Goal: Navigation & Orientation: Find specific page/section

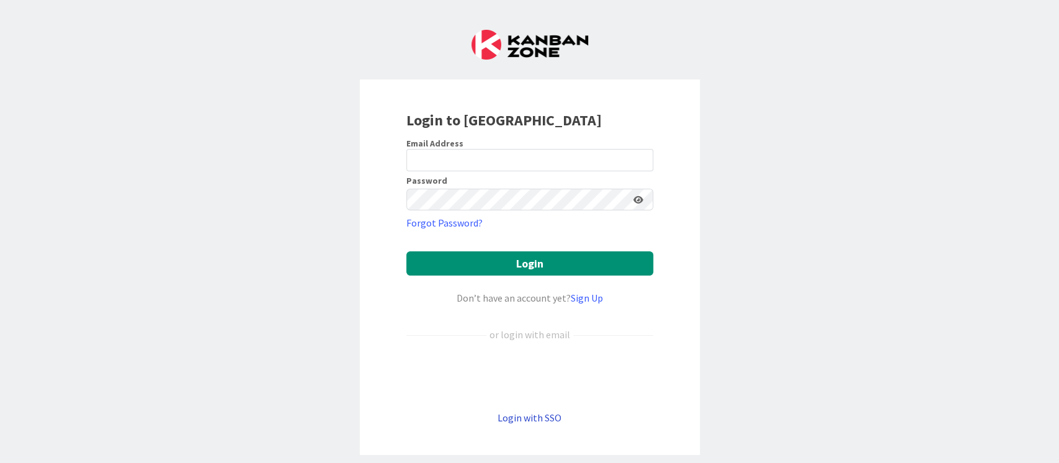
click at [517, 422] on link "Login with SSO" at bounding box center [529, 417] width 64 height 12
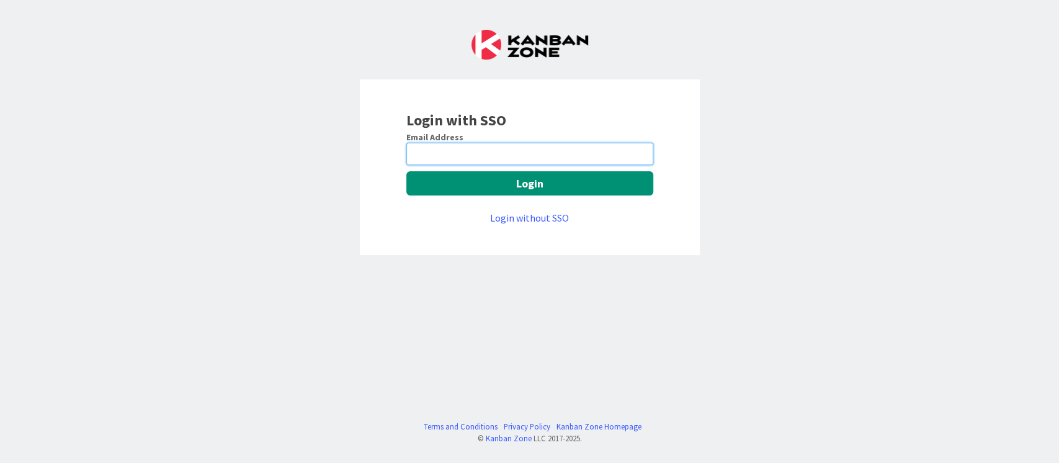
click at [484, 161] on input "email" at bounding box center [529, 154] width 247 height 22
type input "nirmal.nandakumar@mrcglobal.com"
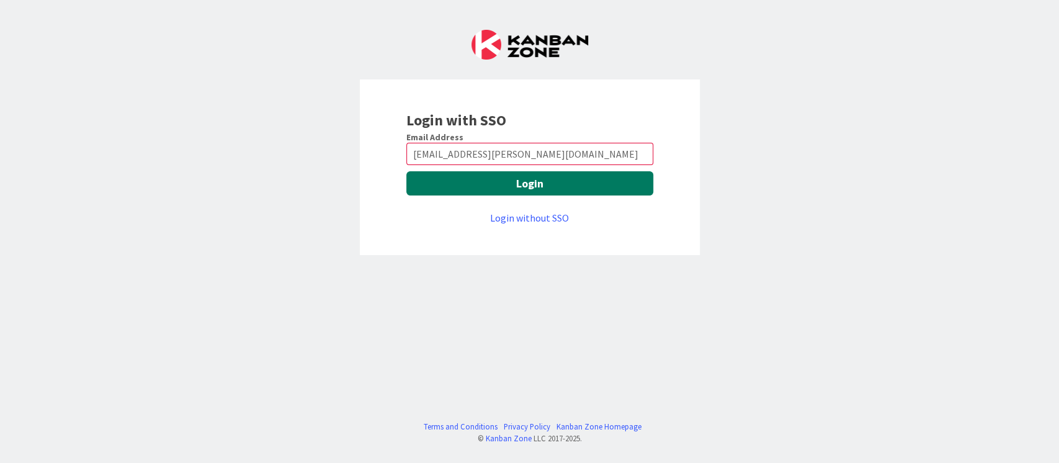
click at [473, 185] on button "Login" at bounding box center [529, 183] width 247 height 24
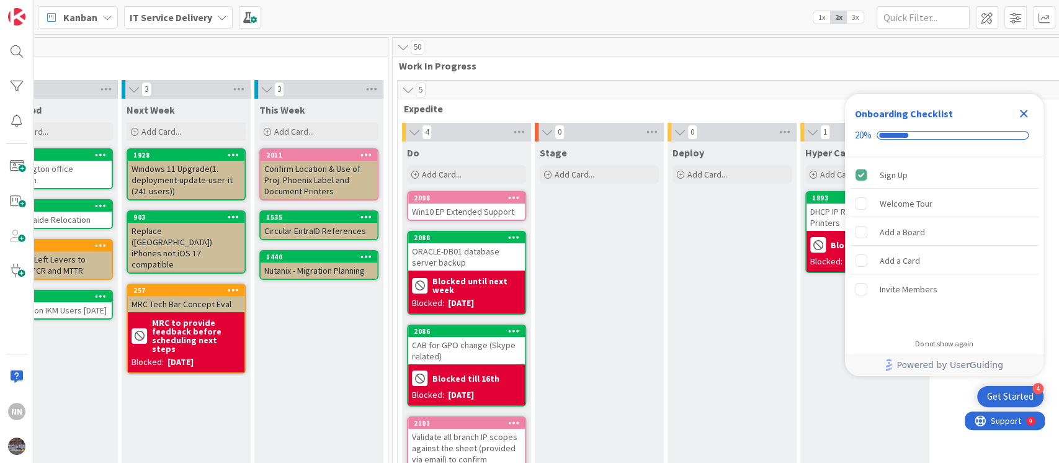
scroll to position [0, 321]
click at [1027, 110] on icon "Close Checklist" at bounding box center [1023, 113] width 15 height 15
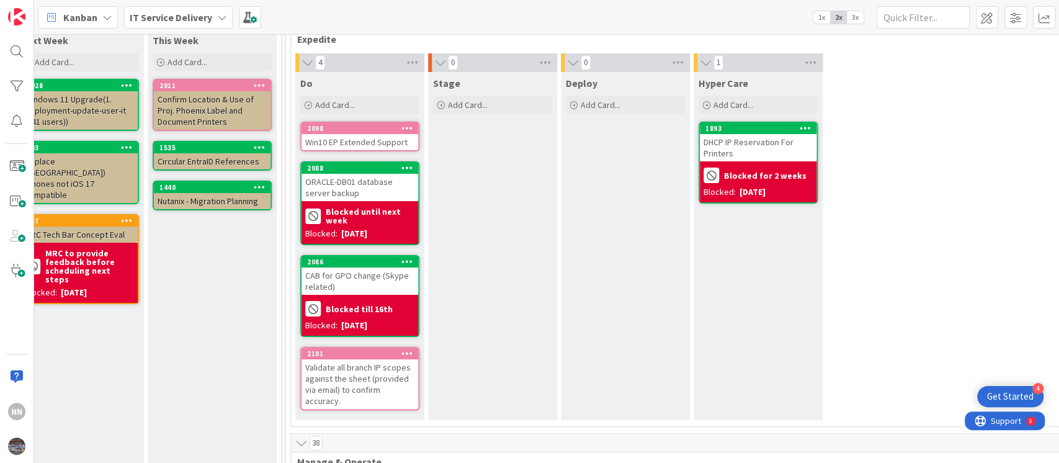
scroll to position [71, 427]
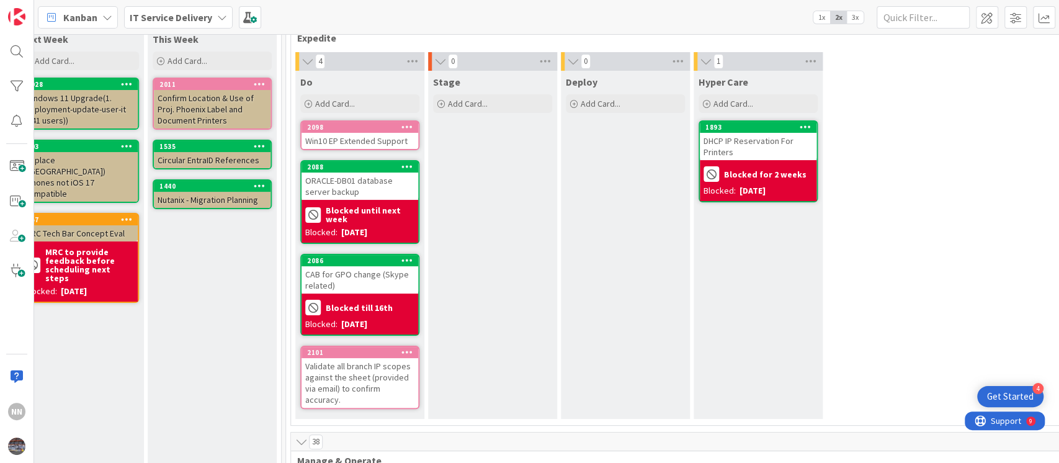
click at [375, 143] on div "Win10 EP Extended Support" at bounding box center [359, 141] width 117 height 16
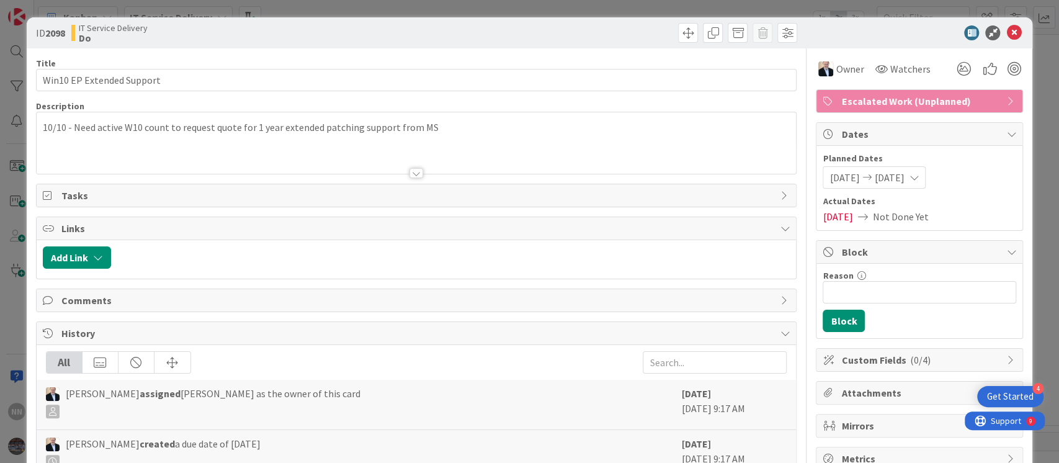
click at [412, 174] on div at bounding box center [416, 173] width 14 height 10
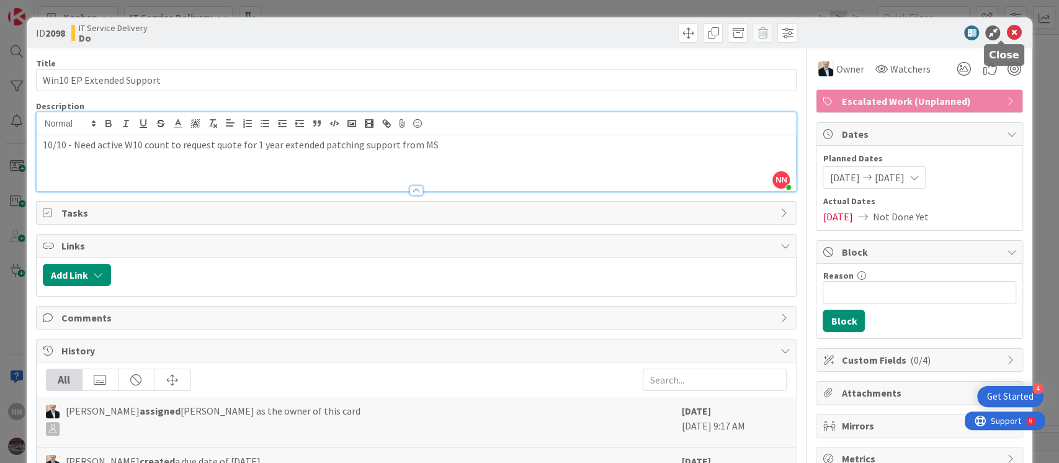
click at [1006, 32] on icon at bounding box center [1013, 32] width 15 height 15
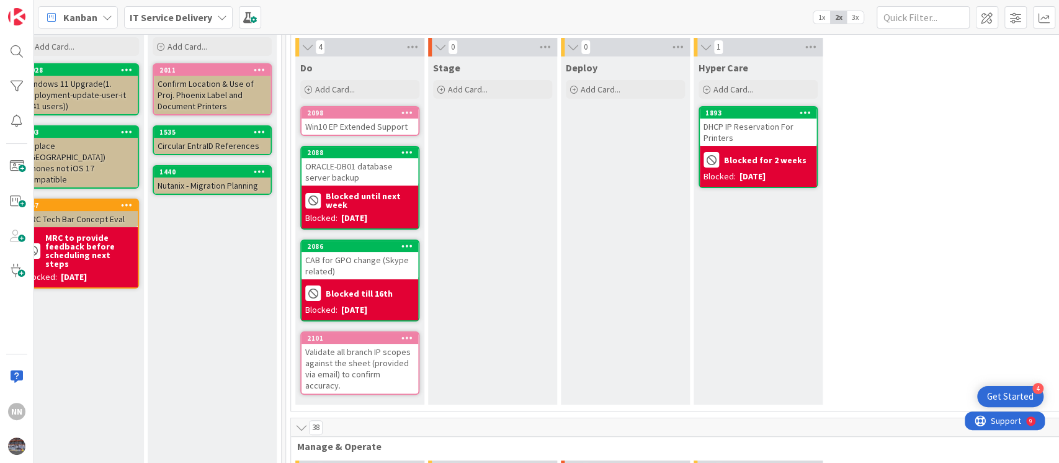
scroll to position [107, 427]
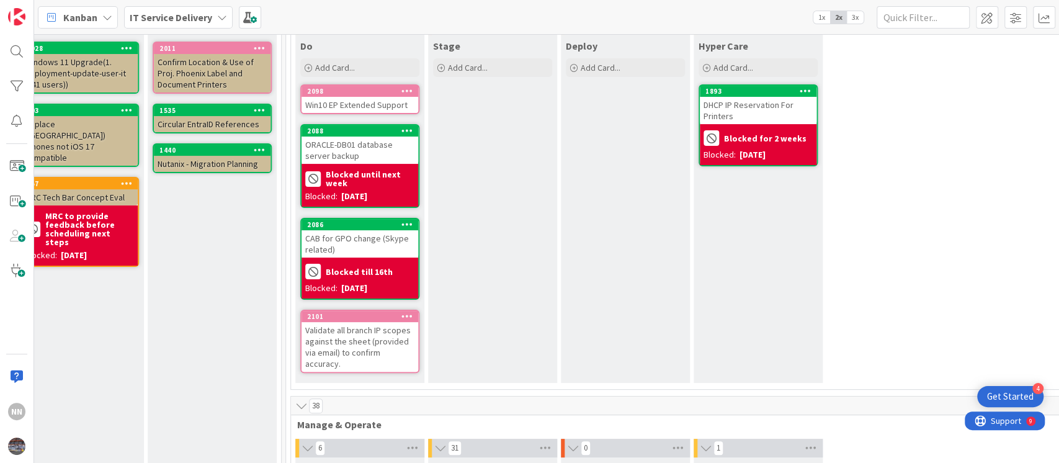
click at [368, 153] on div "ORACLE-DB01 database server backup" at bounding box center [359, 149] width 117 height 27
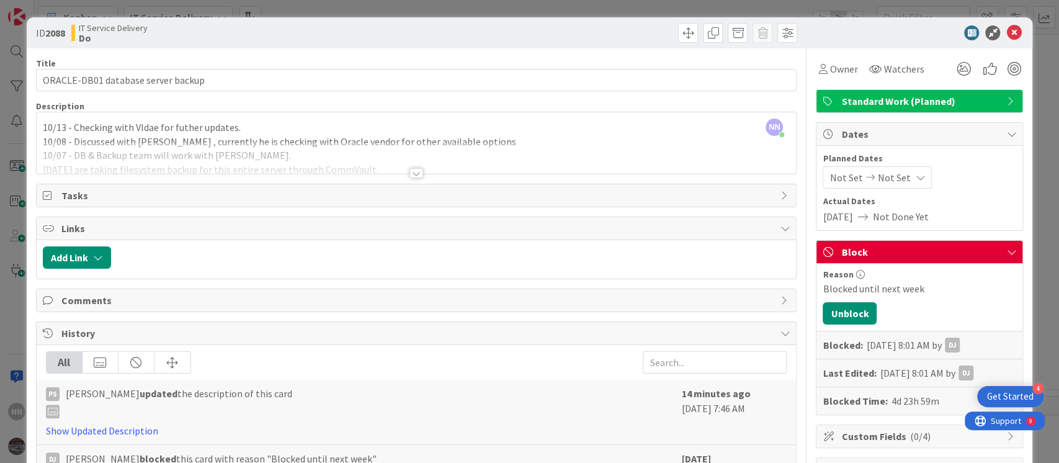
click at [409, 168] on div at bounding box center [416, 173] width 14 height 10
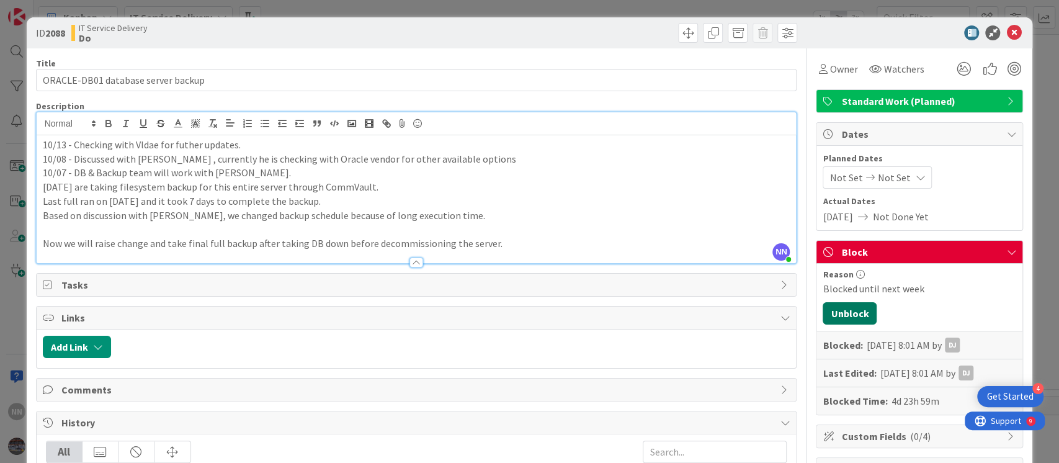
click at [825, 310] on button "Unblock" at bounding box center [849, 313] width 54 height 22
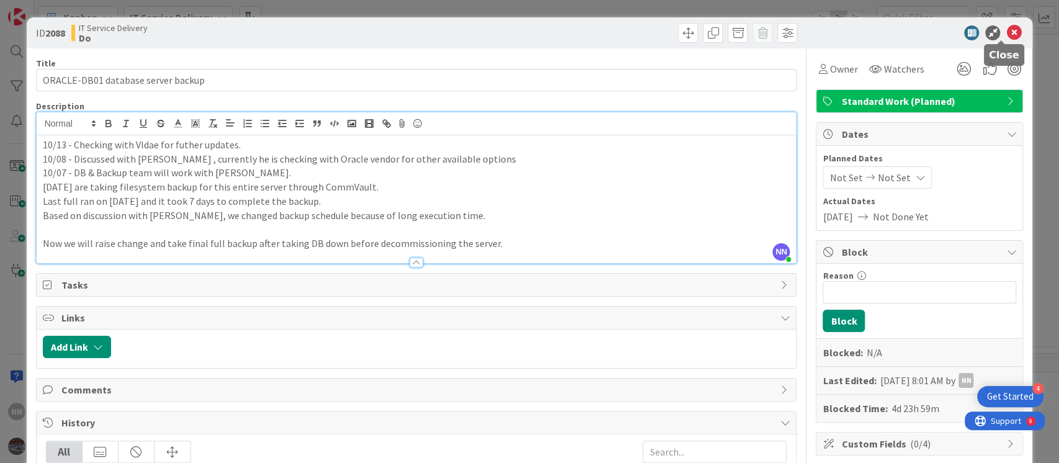
click at [1006, 34] on icon at bounding box center [1013, 32] width 15 height 15
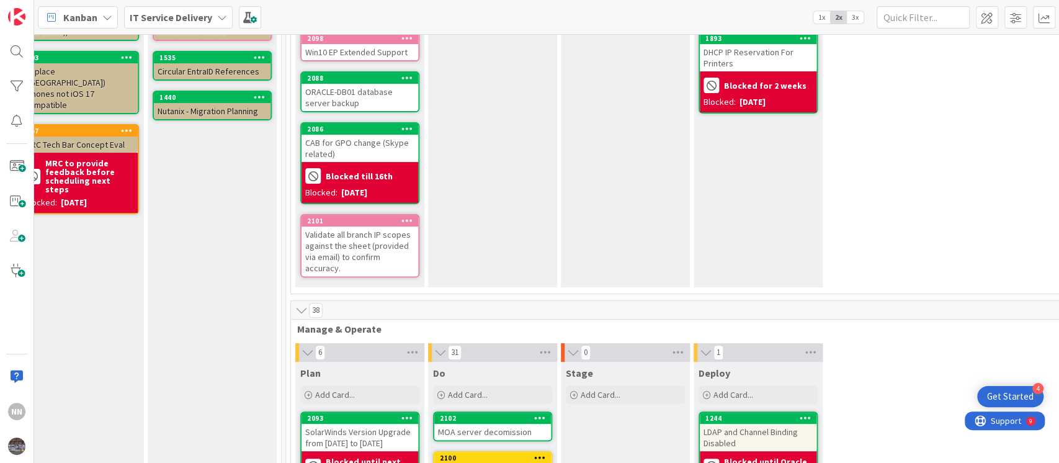
scroll to position [176, 427]
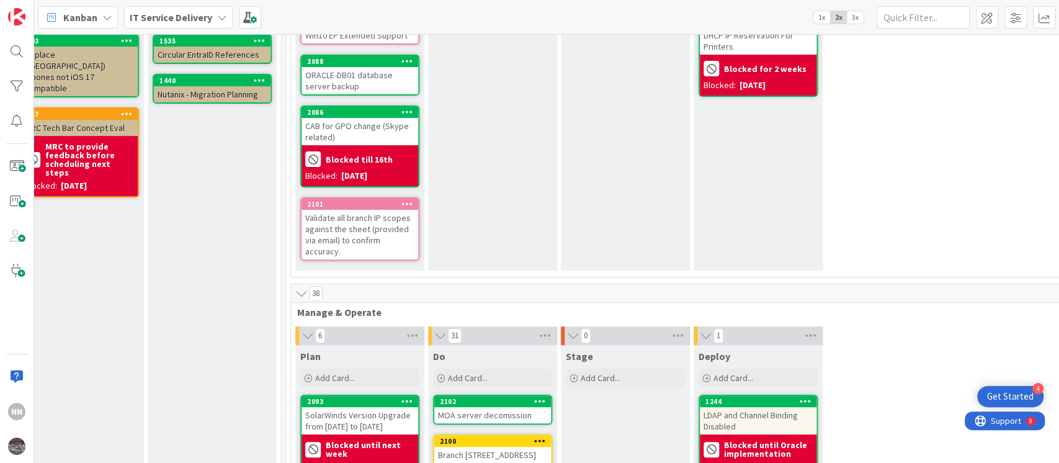
click at [363, 230] on div "Validate all branch IP scopes against the sheet (provided via email) to confirm…" at bounding box center [359, 235] width 117 height 50
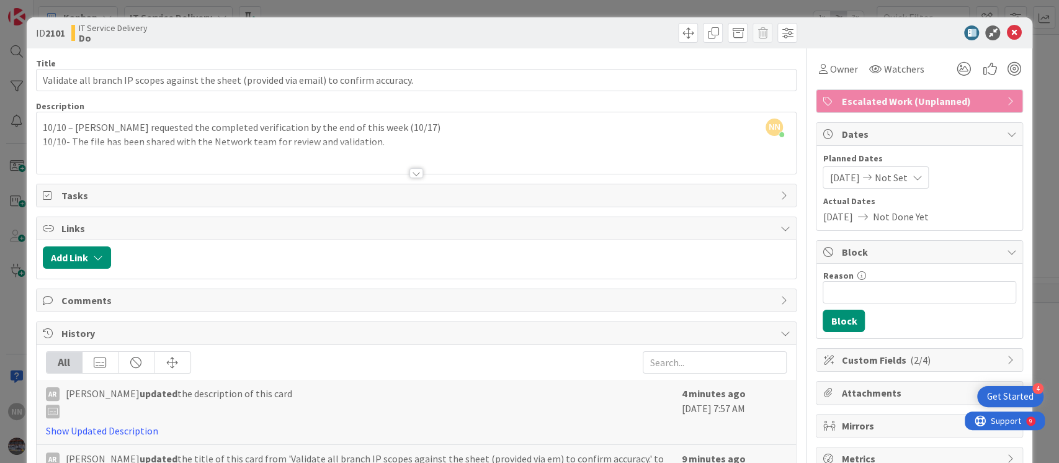
click at [403, 167] on div at bounding box center [417, 158] width 760 height 32
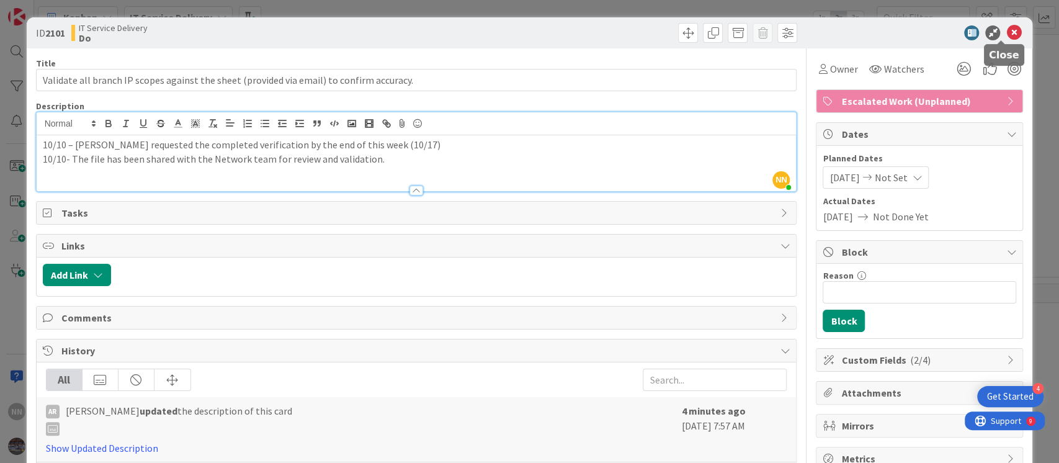
click at [1006, 32] on icon at bounding box center [1013, 32] width 15 height 15
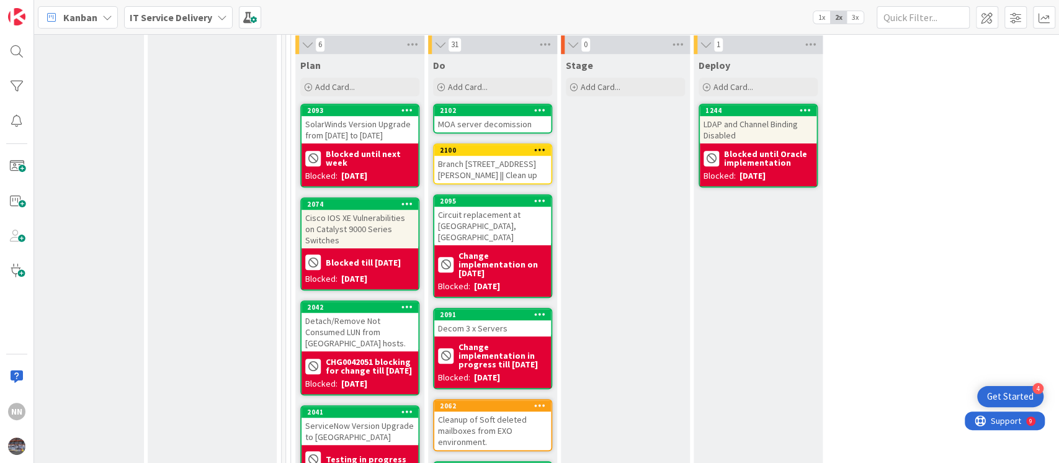
scroll to position [470, 427]
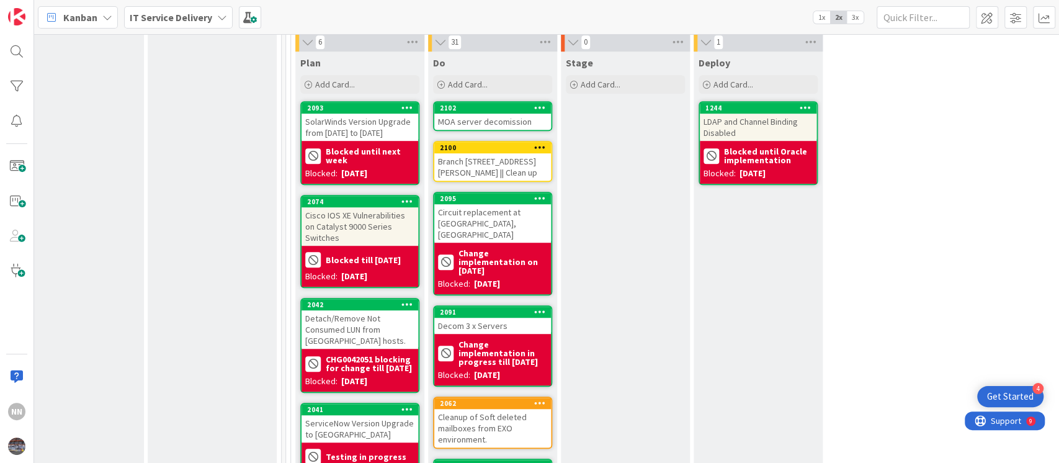
click at [362, 123] on div "SolarWinds Version Upgrade from [DATE] to [DATE]" at bounding box center [359, 127] width 117 height 27
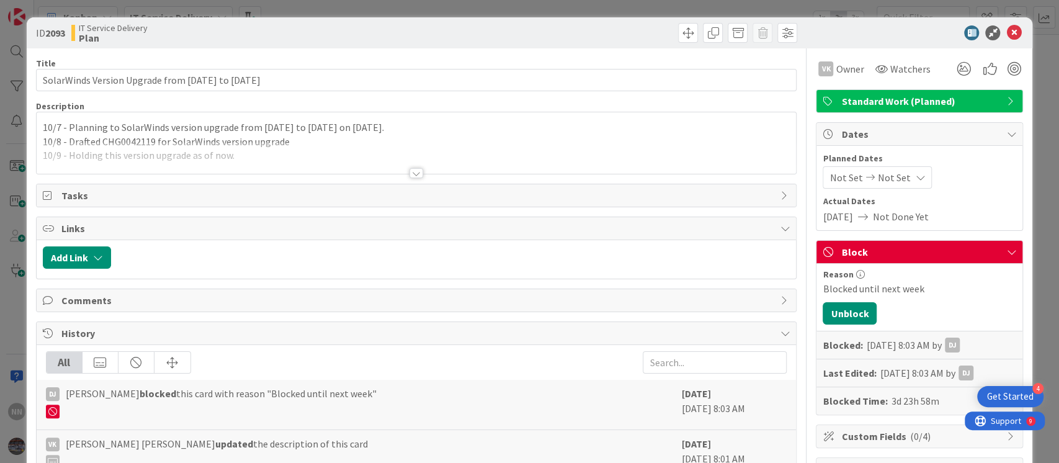
click at [409, 172] on div at bounding box center [416, 173] width 14 height 10
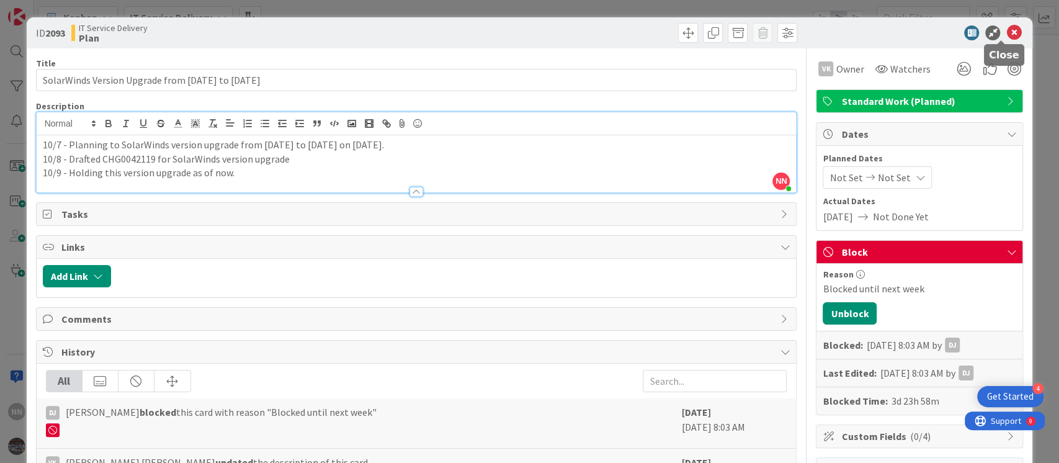
click at [1006, 29] on icon at bounding box center [1013, 32] width 15 height 15
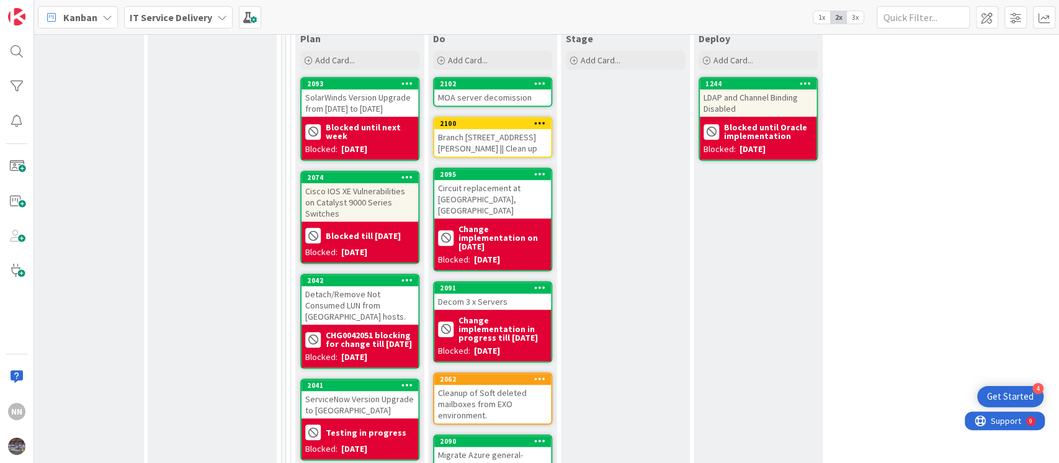
scroll to position [494, 427]
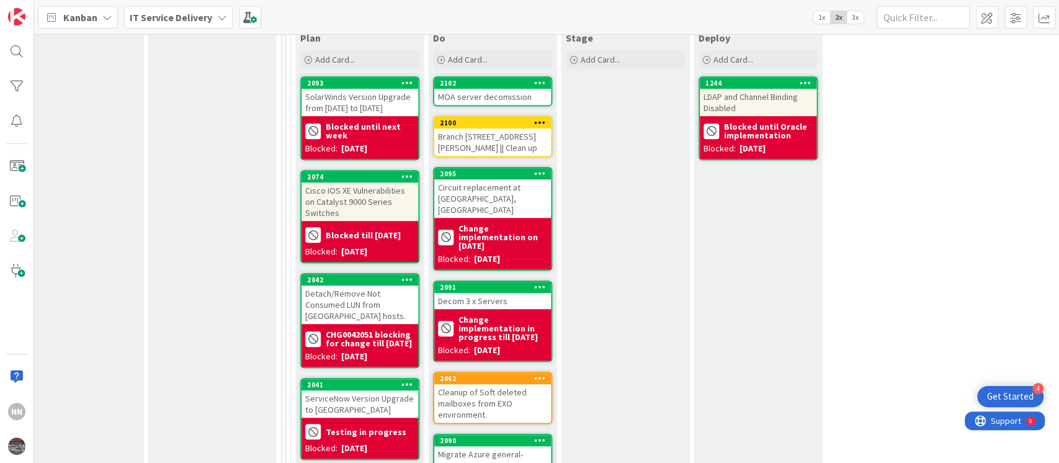
click at [355, 293] on div "Detach/Remove Not Consumed LUN from [GEOGRAPHIC_DATA] hosts." at bounding box center [359, 304] width 117 height 38
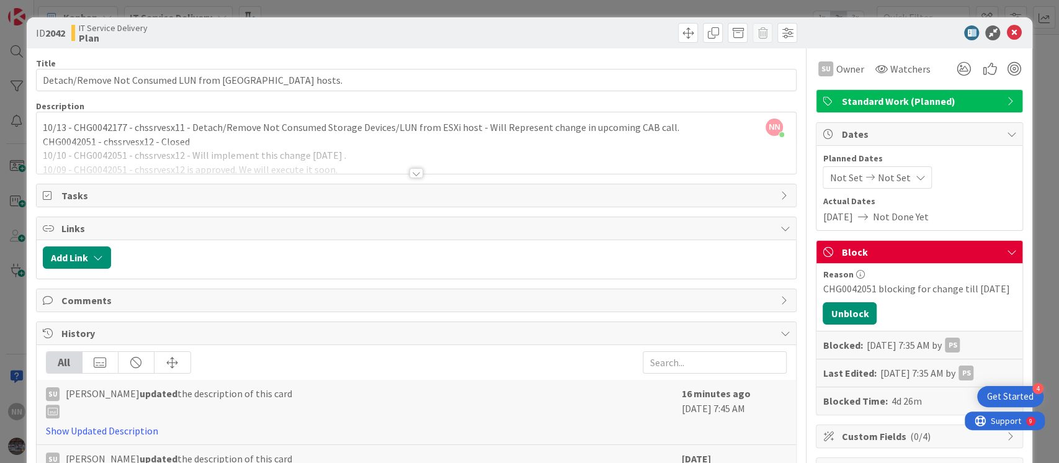
click at [409, 171] on div at bounding box center [416, 173] width 14 height 10
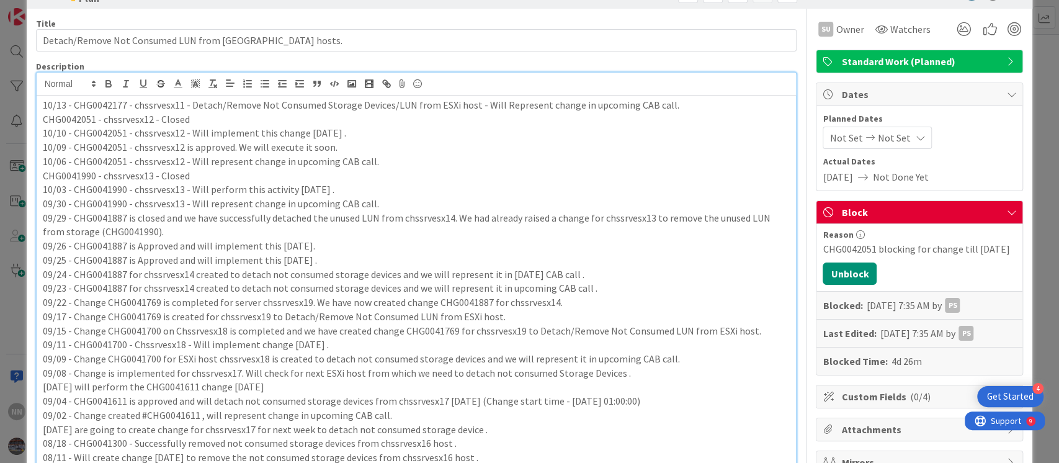
scroll to position [40, 0]
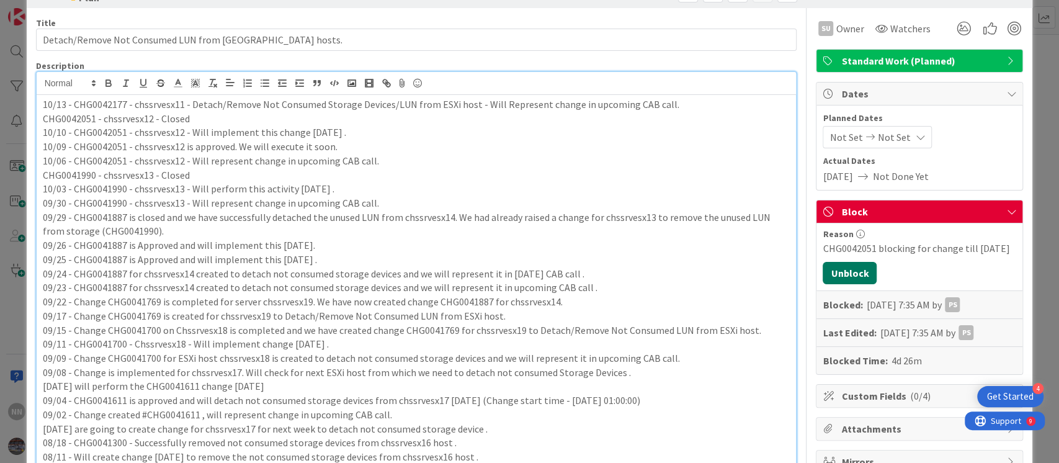
click at [829, 275] on button "Unblock" at bounding box center [849, 273] width 54 height 22
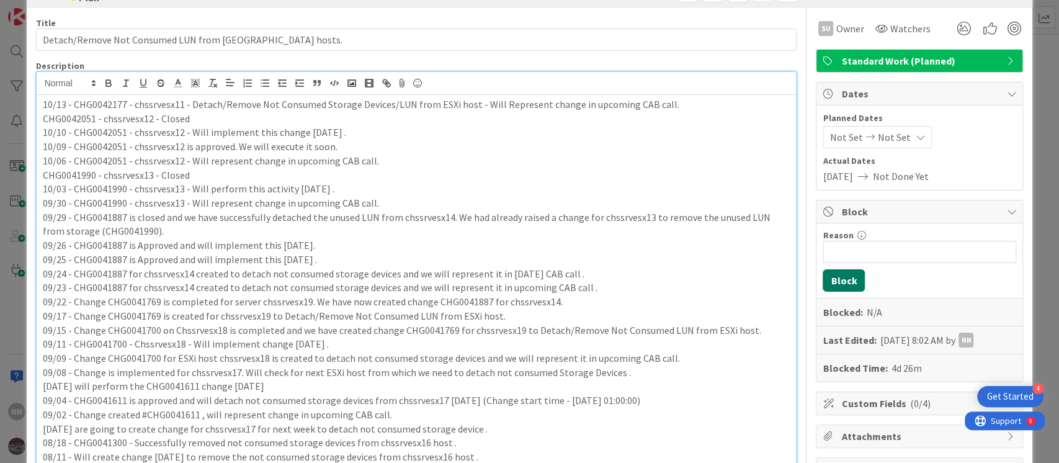
scroll to position [0, 0]
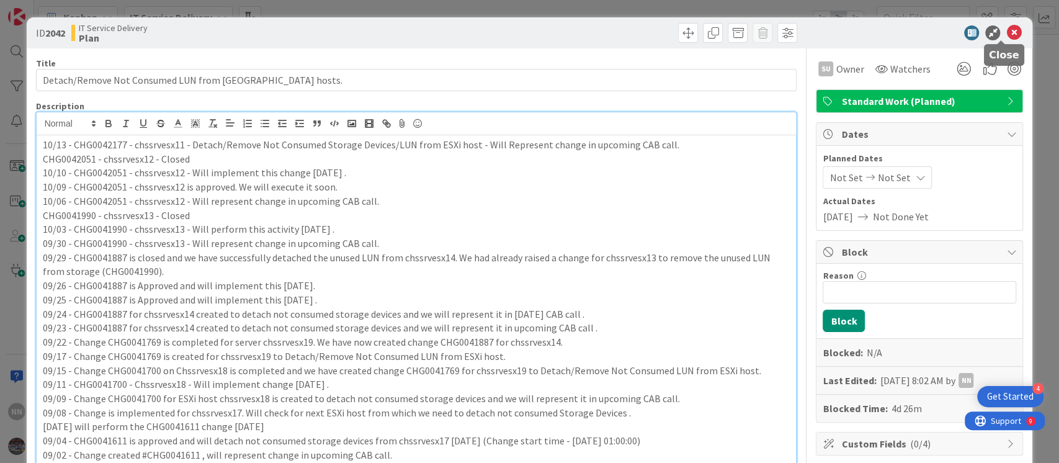
click at [1006, 25] on icon at bounding box center [1013, 32] width 15 height 15
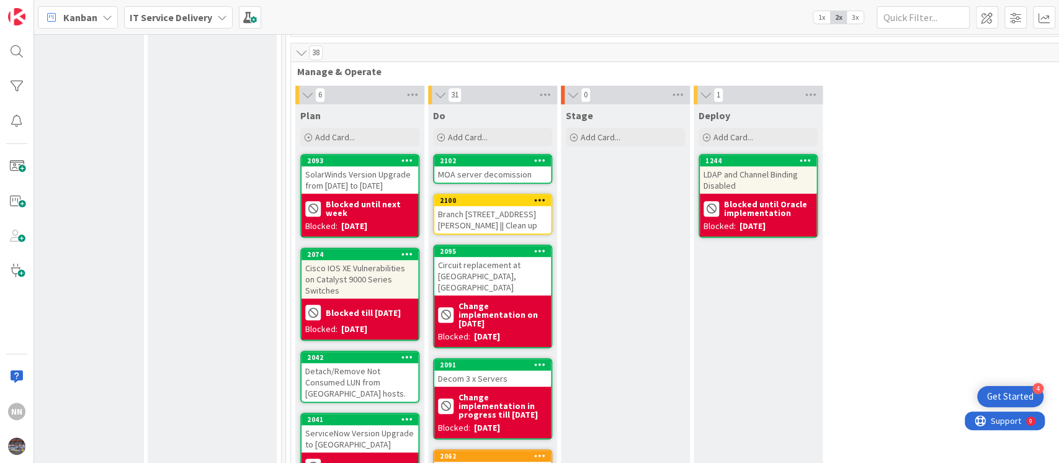
scroll to position [406, 427]
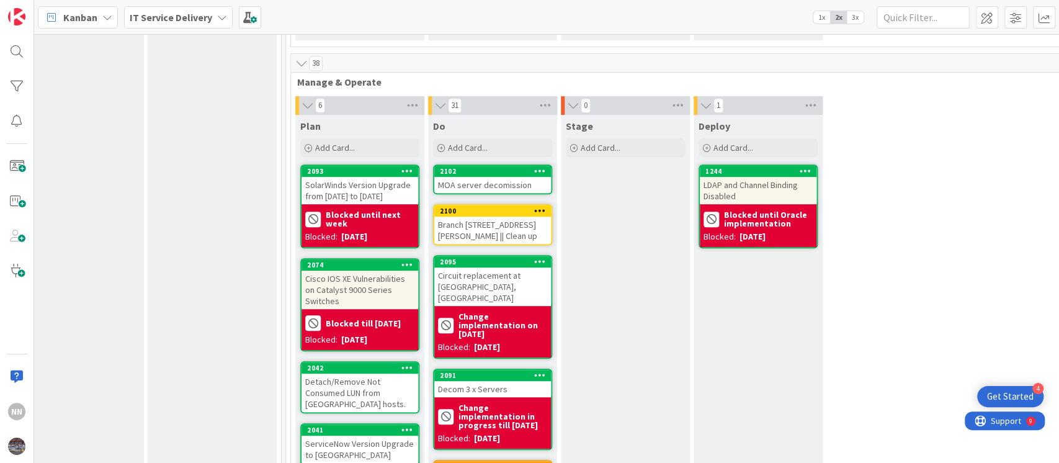
click at [504, 187] on div "MOA server decomission" at bounding box center [492, 185] width 117 height 16
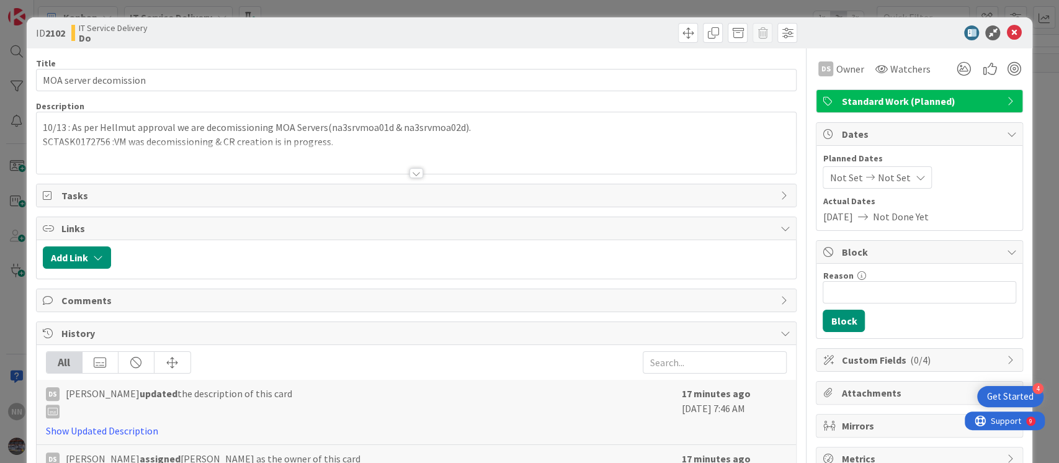
click at [409, 171] on div at bounding box center [416, 173] width 14 height 10
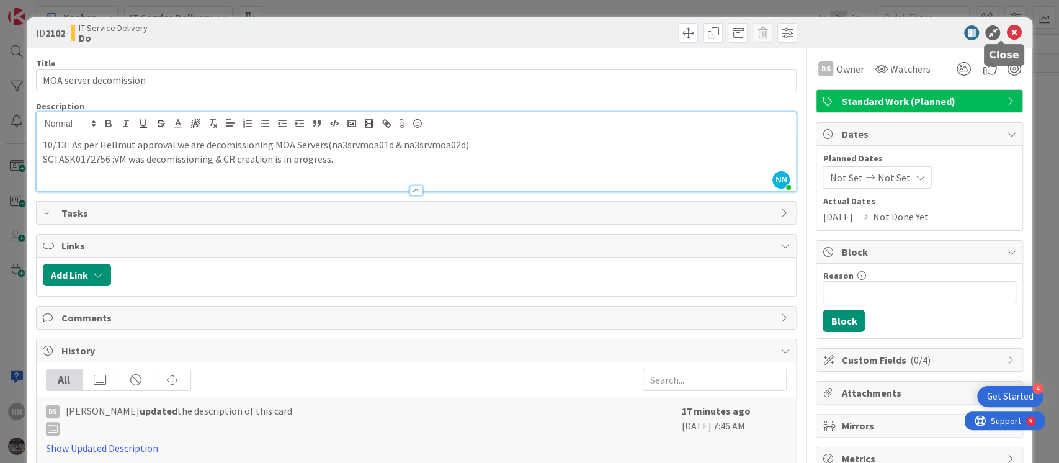
click at [1006, 38] on icon at bounding box center [1013, 32] width 15 height 15
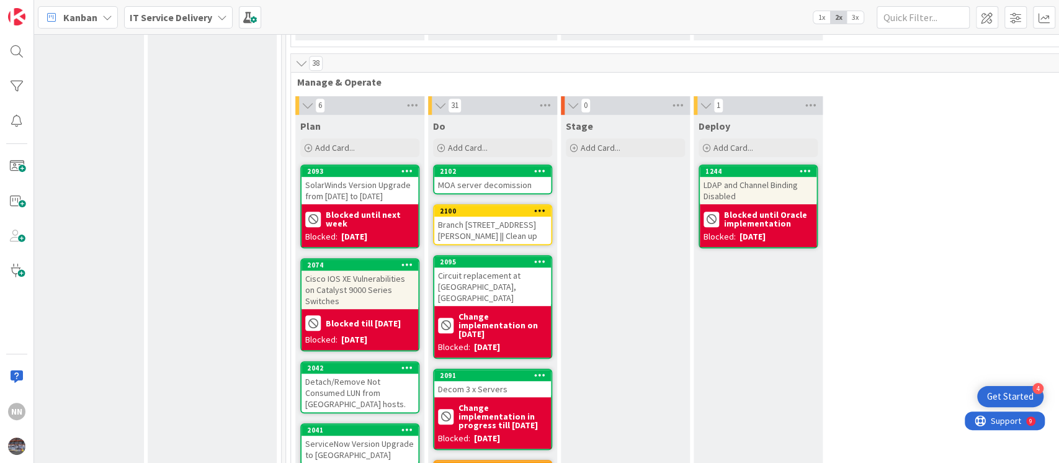
click at [510, 189] on div "MOA server decomission" at bounding box center [492, 185] width 117 height 16
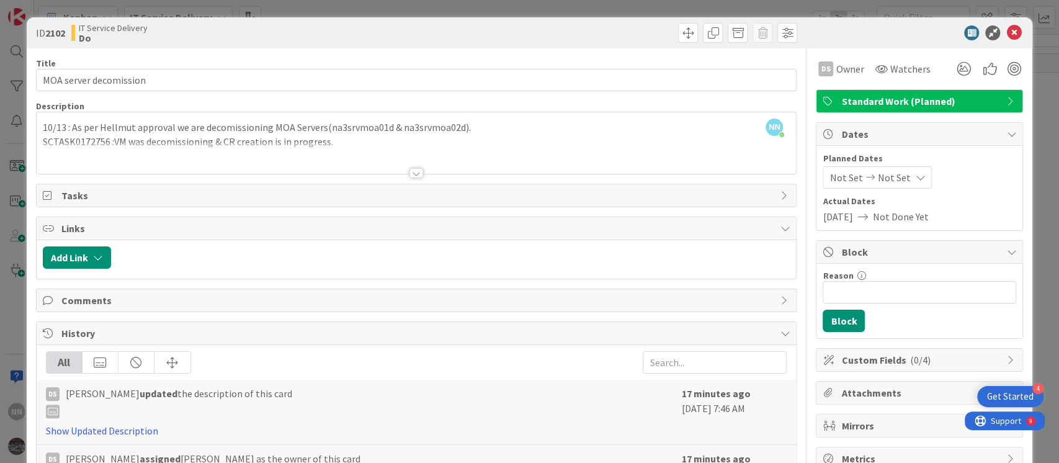
click at [412, 176] on div at bounding box center [416, 173] width 14 height 10
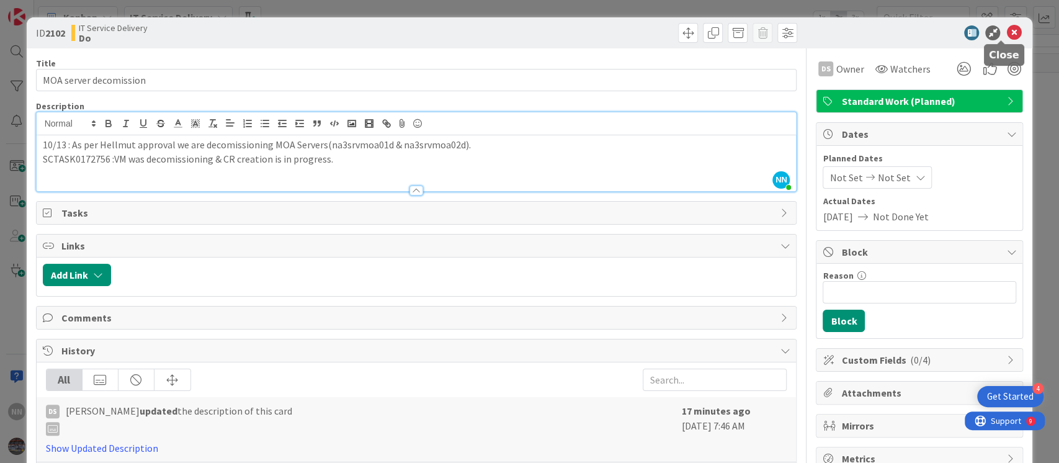
click at [1006, 31] on icon at bounding box center [1013, 32] width 15 height 15
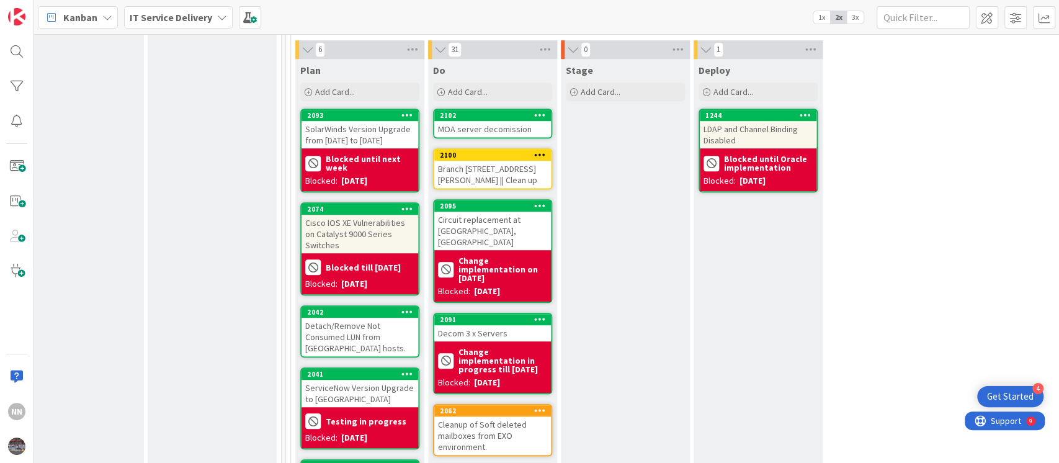
scroll to position [472, 427]
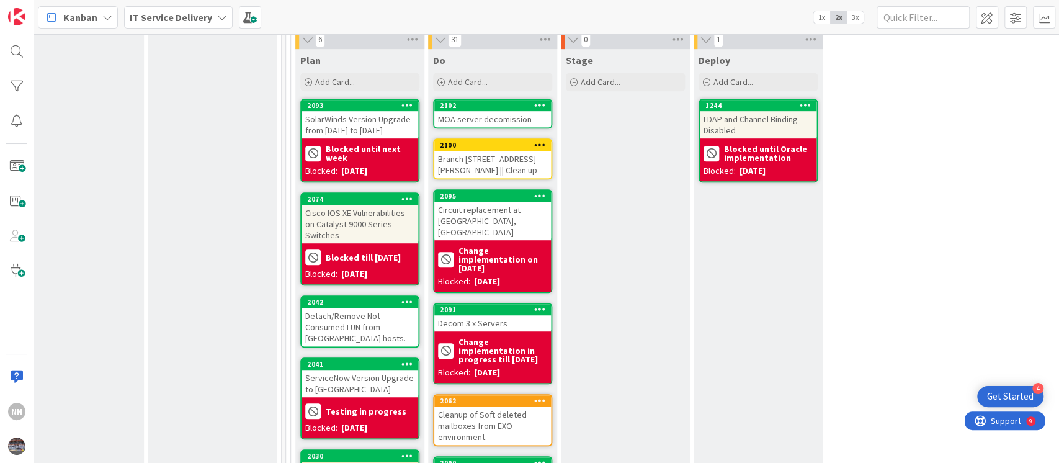
click at [471, 159] on div "Branch [STREET_ADDRESS][PERSON_NAME] || Clean up" at bounding box center [492, 164] width 117 height 27
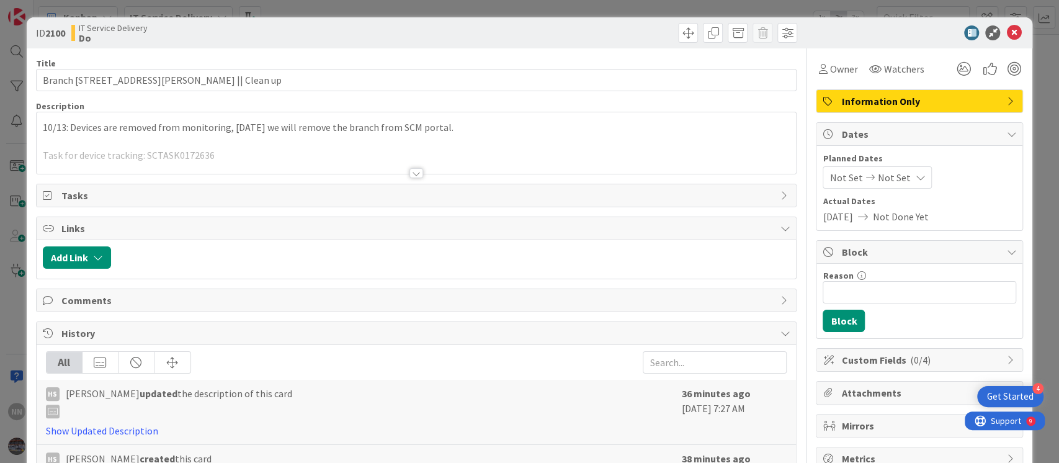
click at [415, 171] on div at bounding box center [416, 173] width 14 height 10
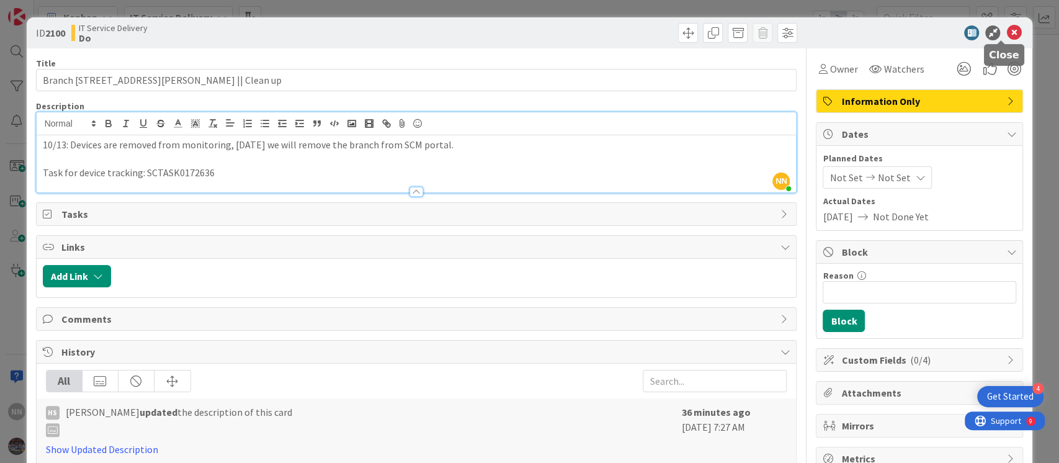
click at [1006, 33] on icon at bounding box center [1013, 32] width 15 height 15
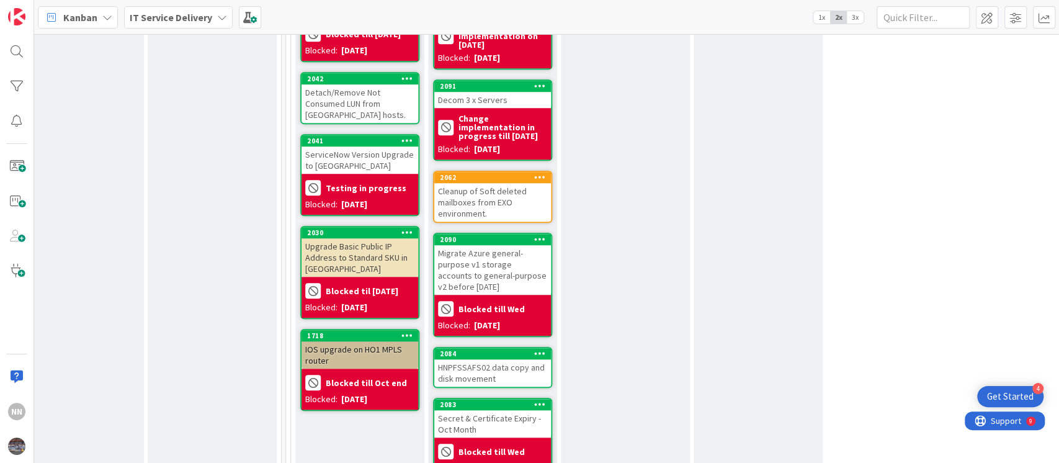
scroll to position [696, 427]
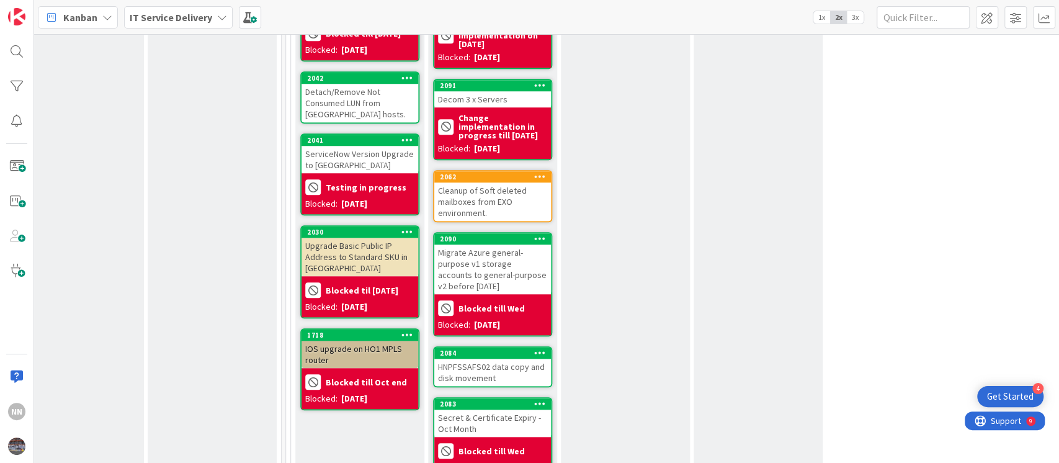
click at [466, 190] on div "Cleanup of Soft deleted mailboxes from EXO environment." at bounding box center [492, 201] width 117 height 38
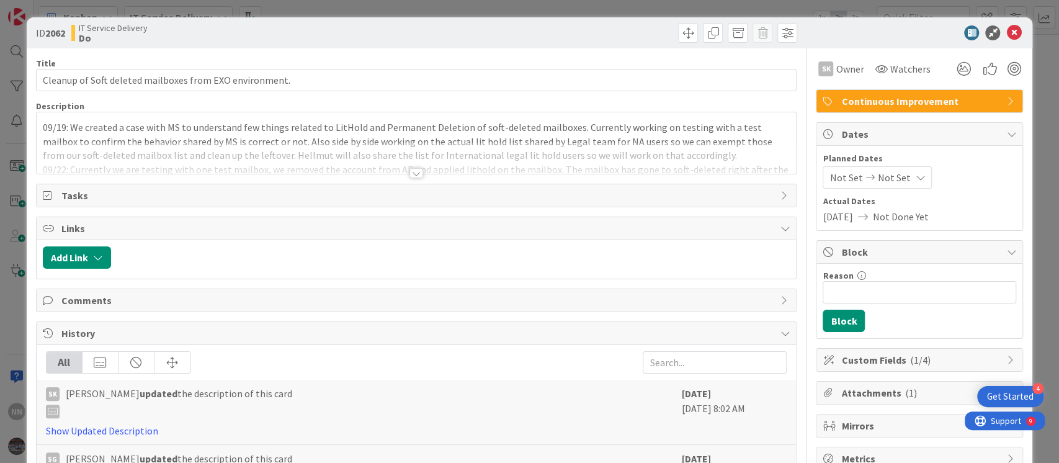
click at [409, 175] on div at bounding box center [416, 173] width 14 height 10
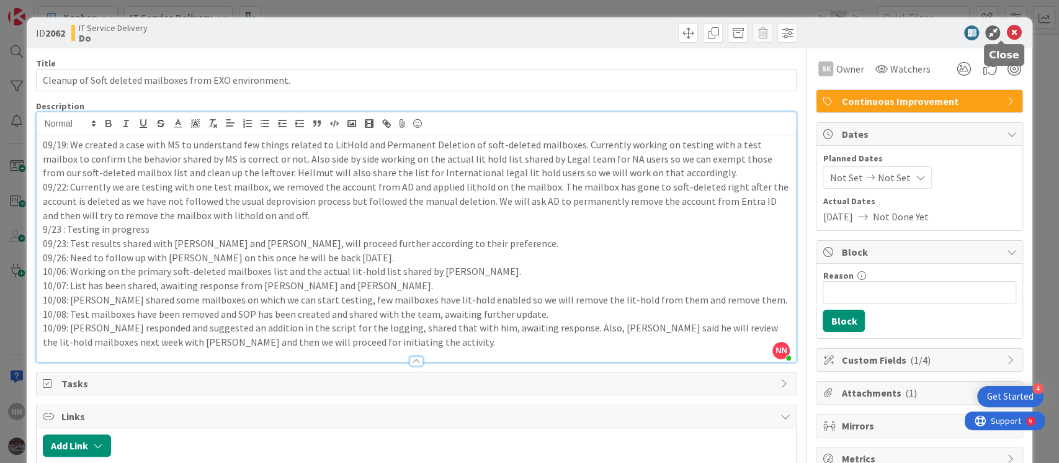
click at [1006, 35] on icon at bounding box center [1013, 32] width 15 height 15
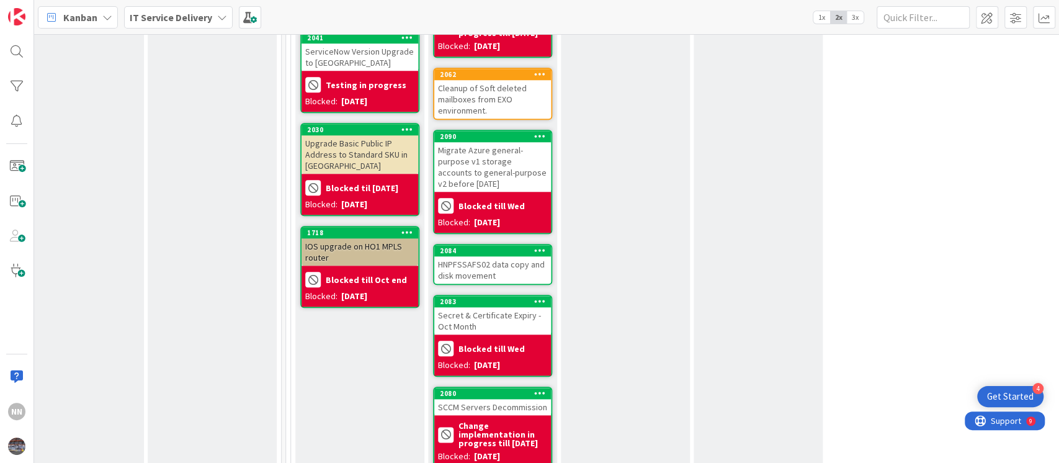
scroll to position [799, 427]
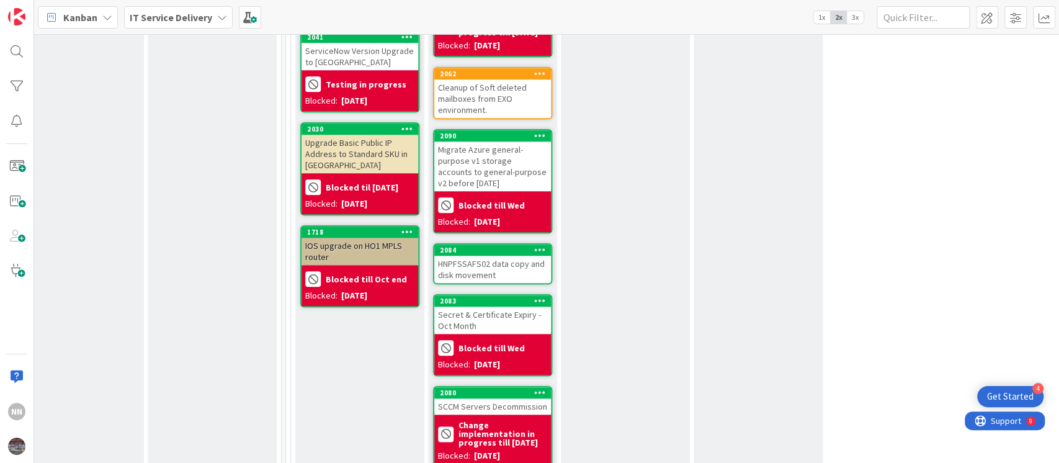
click at [488, 256] on div "HNPFSSAFS02 data copy and disk movement" at bounding box center [492, 269] width 117 height 27
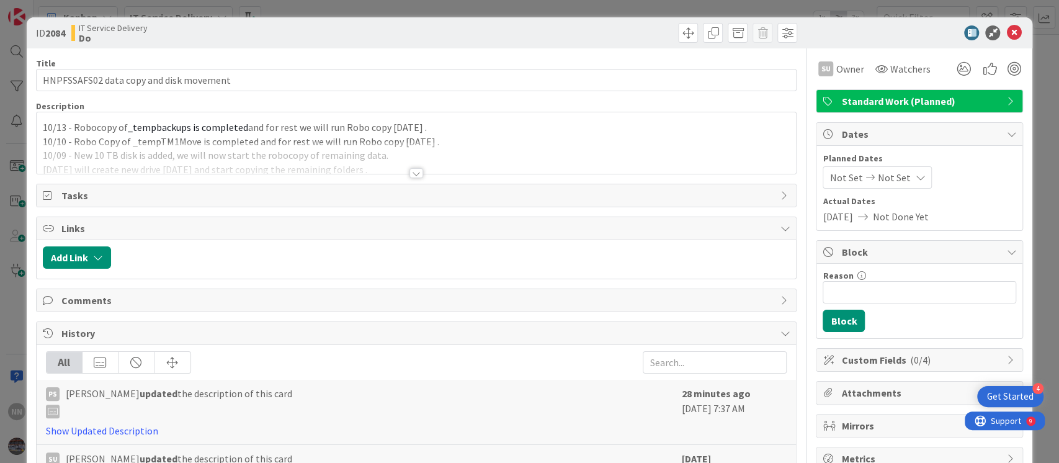
click at [412, 175] on div at bounding box center [416, 173] width 14 height 10
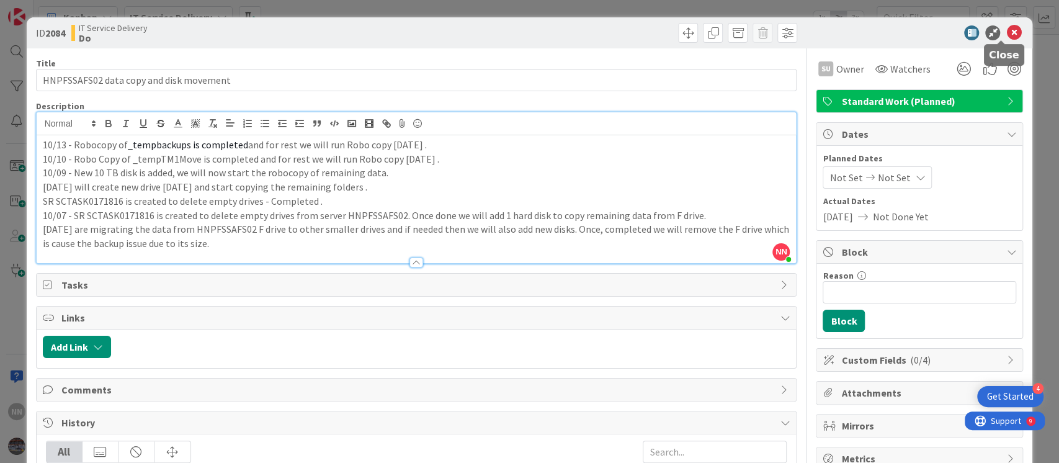
click at [1006, 32] on icon at bounding box center [1013, 32] width 15 height 15
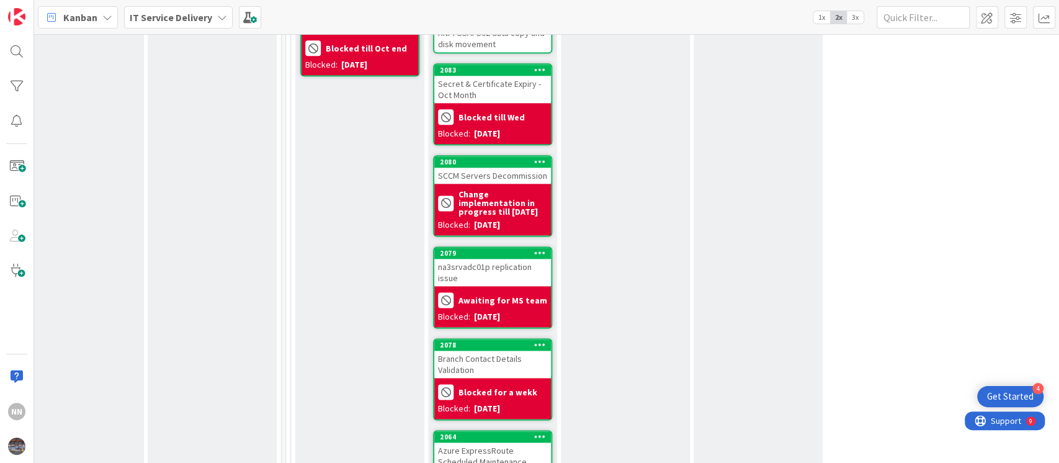
scroll to position [1030, 427]
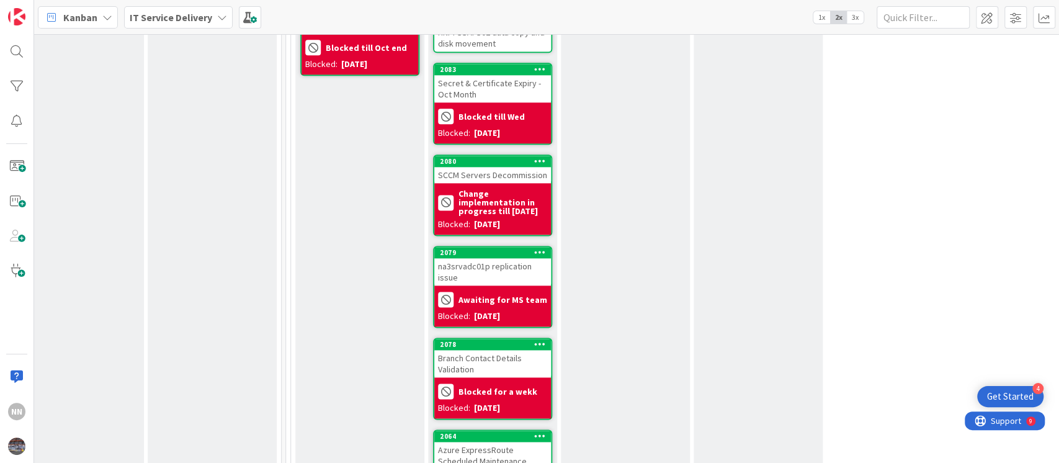
click at [481, 261] on div "na3srvadc01p replication issue" at bounding box center [492, 271] width 117 height 27
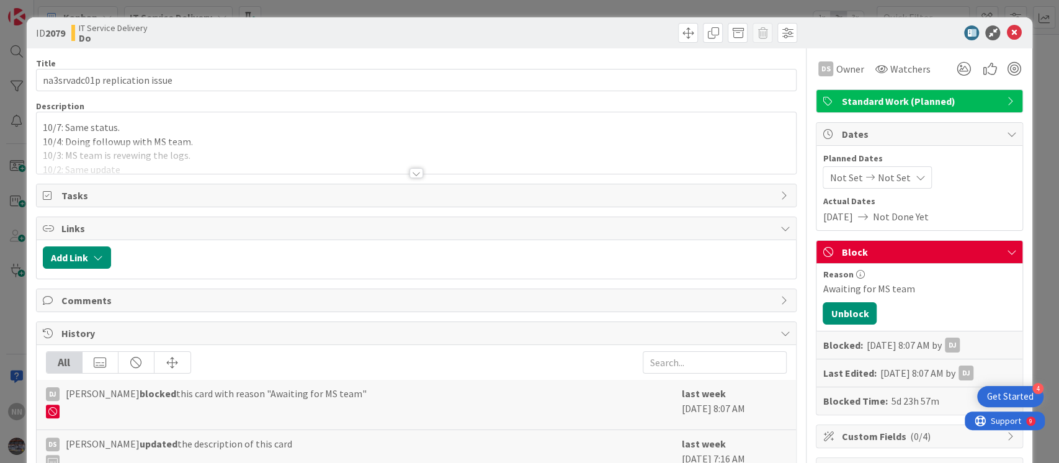
click at [409, 175] on div at bounding box center [416, 173] width 14 height 10
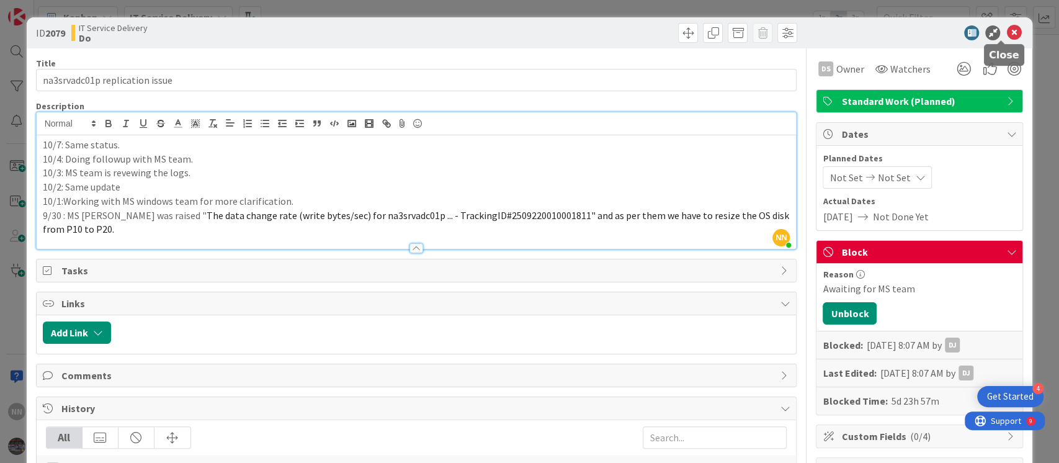
click at [1006, 36] on icon at bounding box center [1013, 32] width 15 height 15
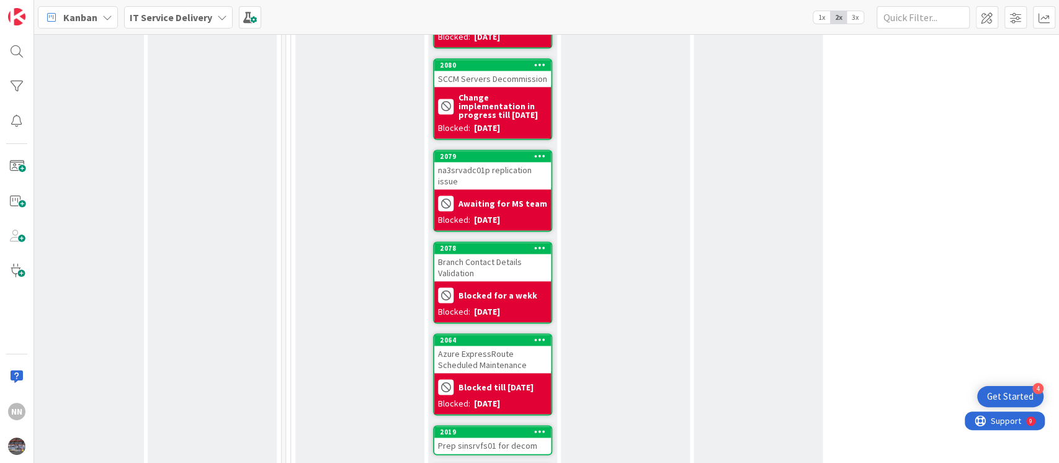
scroll to position [1133, 427]
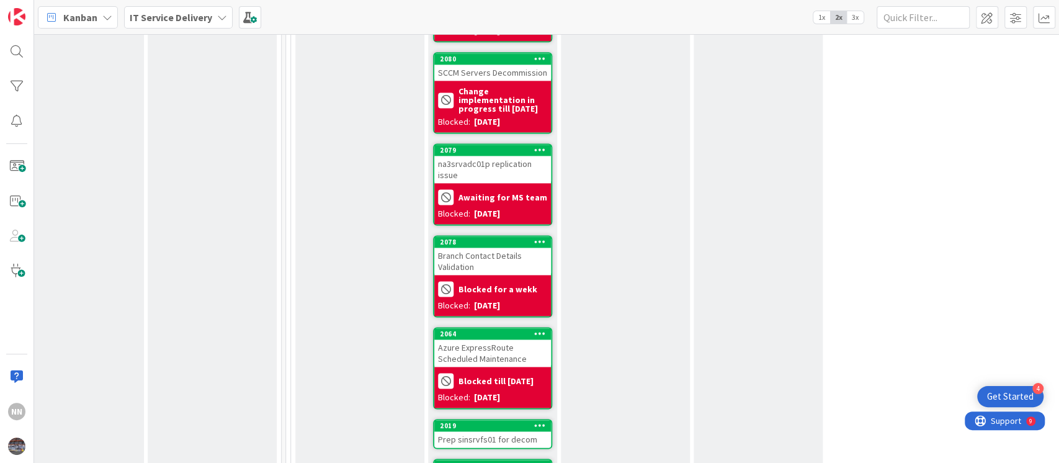
click at [491, 247] on div "Branch Contact Details Validation" at bounding box center [492, 260] width 117 height 27
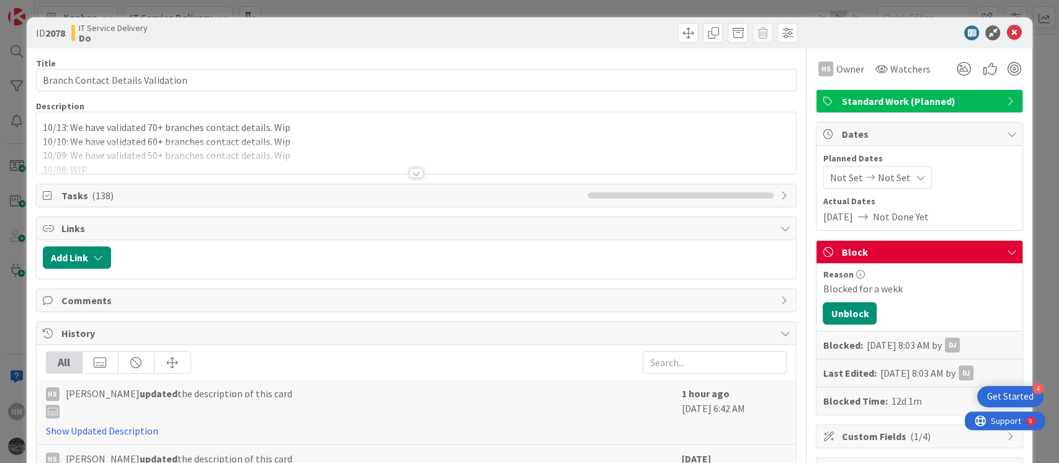
click at [409, 176] on div at bounding box center [416, 173] width 14 height 10
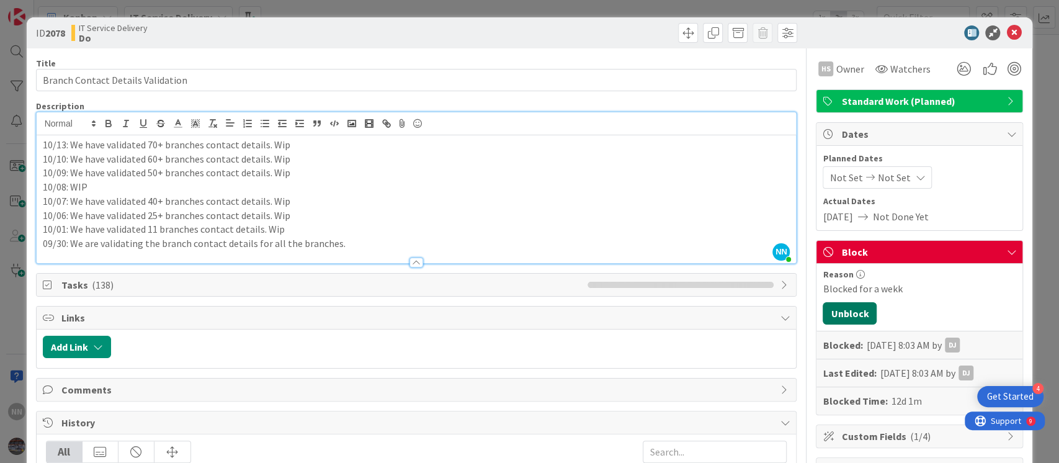
click at [845, 310] on button "Unblock" at bounding box center [849, 313] width 54 height 22
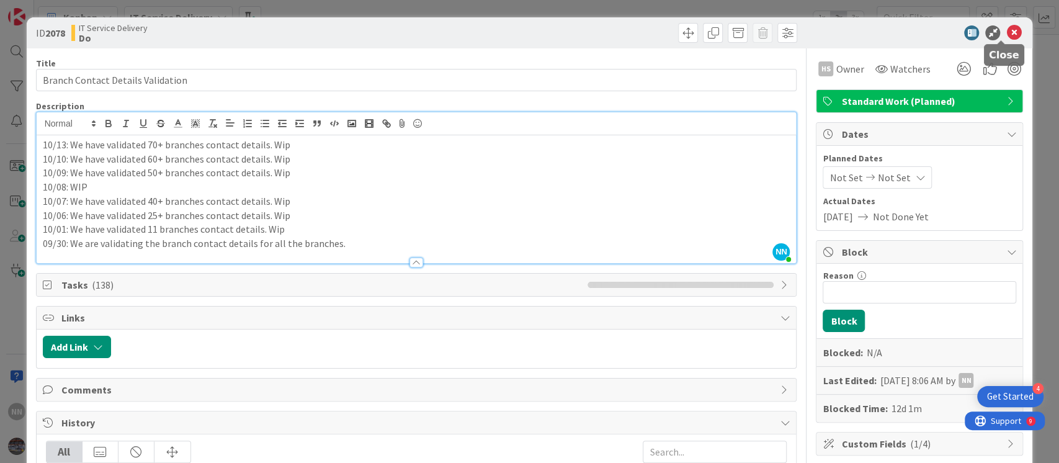
click at [1006, 34] on icon at bounding box center [1013, 32] width 15 height 15
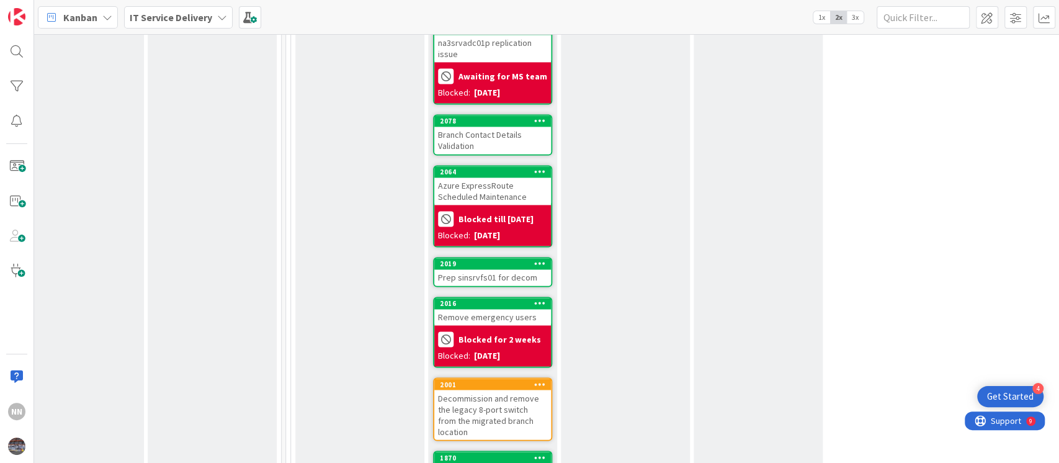
scroll to position [1255, 427]
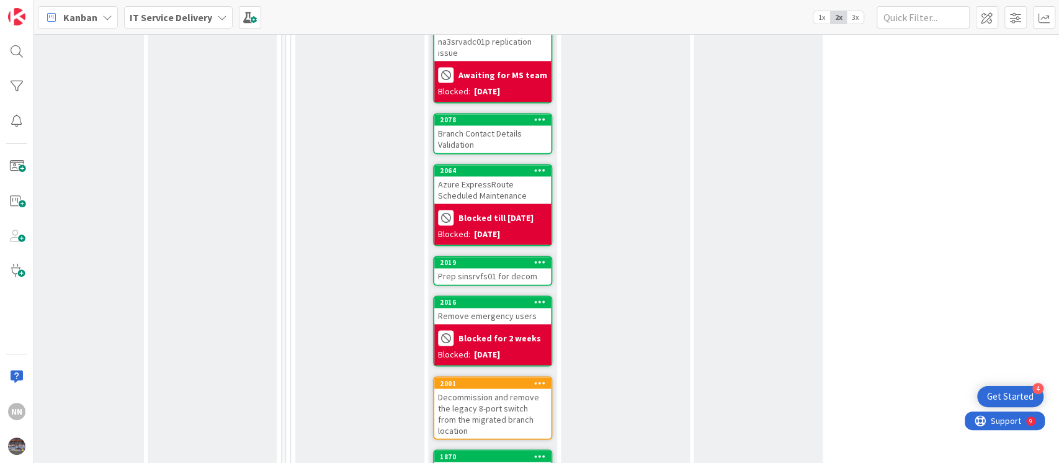
click at [496, 268] on div "Prep sinsrvfs01 for decom" at bounding box center [492, 276] width 117 height 16
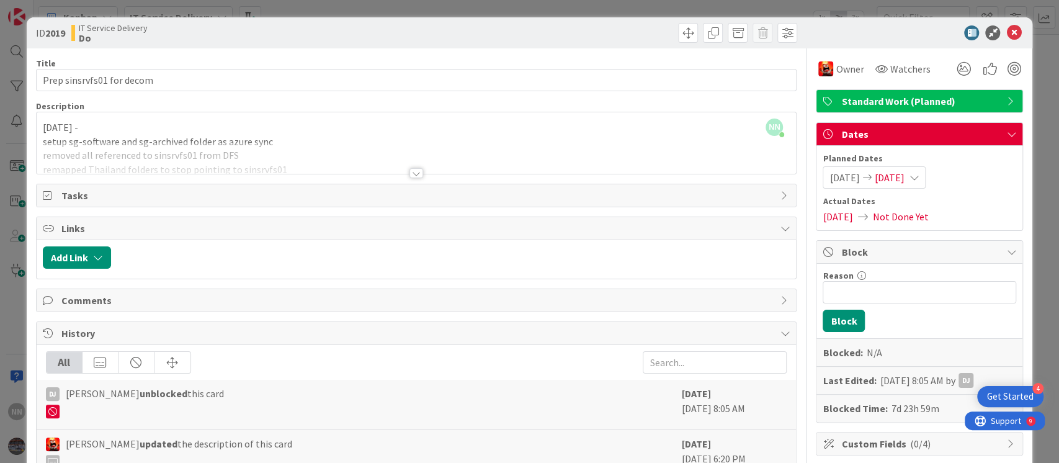
click at [411, 174] on div at bounding box center [416, 173] width 14 height 10
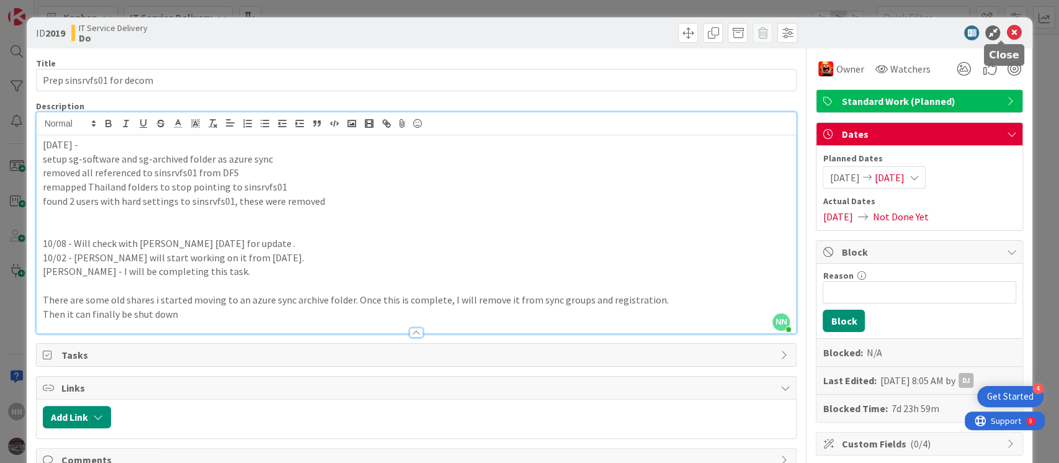
click at [1006, 32] on icon at bounding box center [1013, 32] width 15 height 15
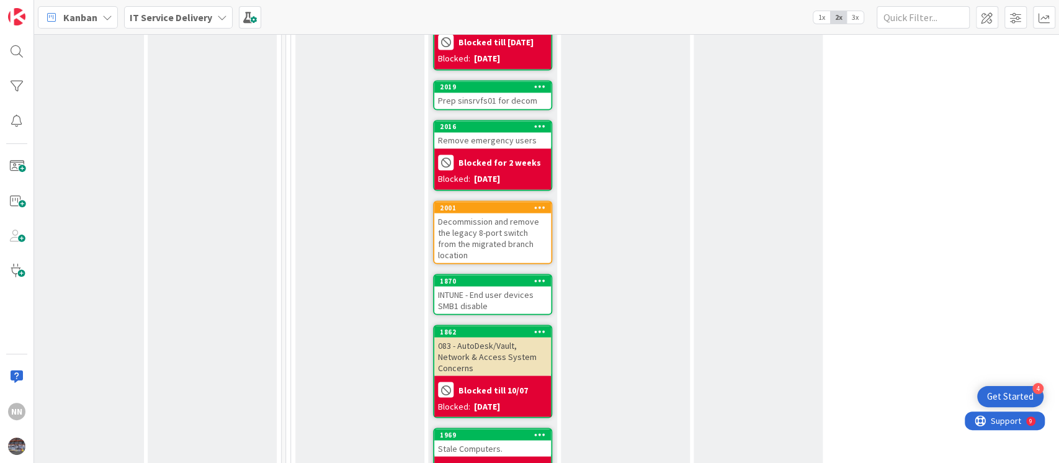
scroll to position [1432, 427]
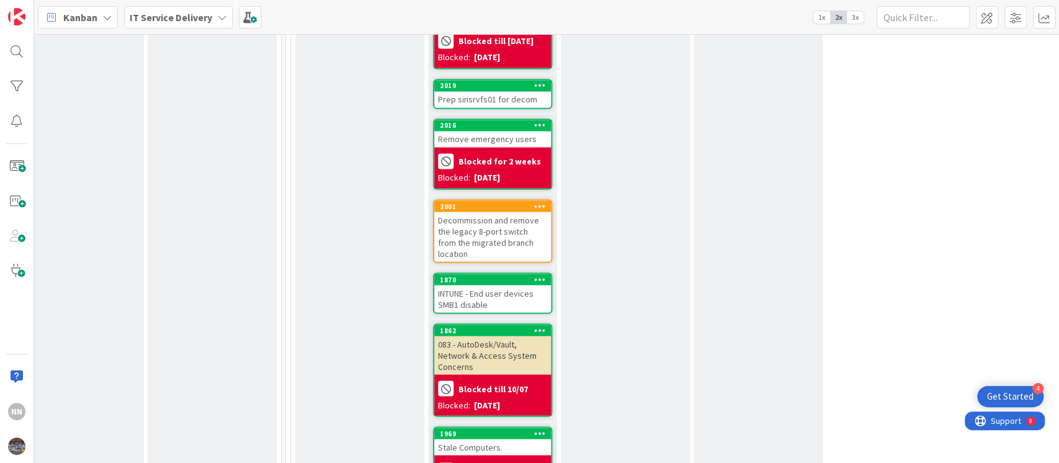
click at [506, 212] on div "Decommission and remove the legacy 8-port switch from the migrated branch locat…" at bounding box center [492, 237] width 117 height 50
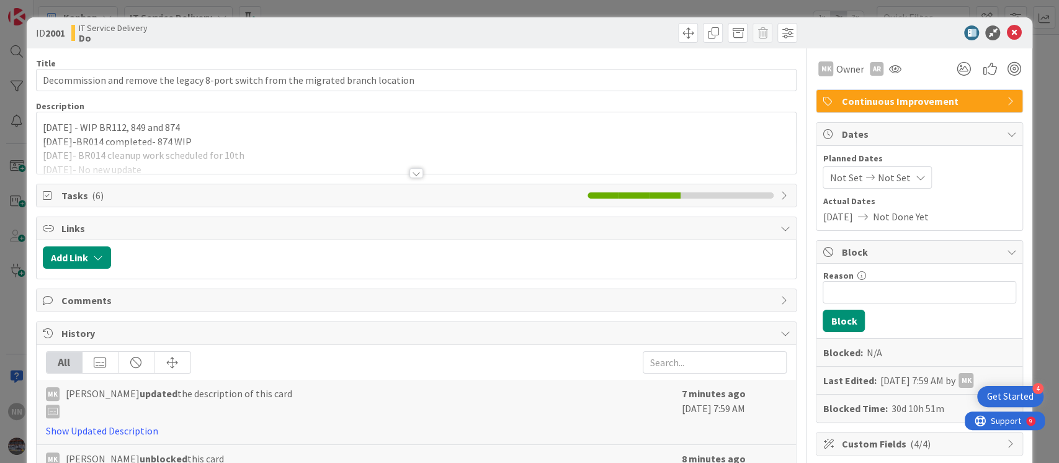
click at [409, 169] on div at bounding box center [416, 173] width 14 height 10
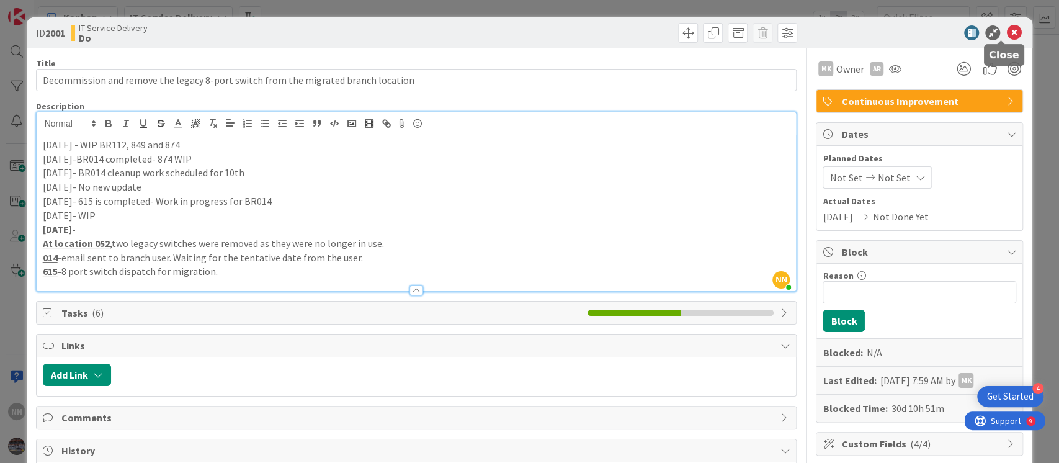
click at [1006, 34] on icon at bounding box center [1013, 32] width 15 height 15
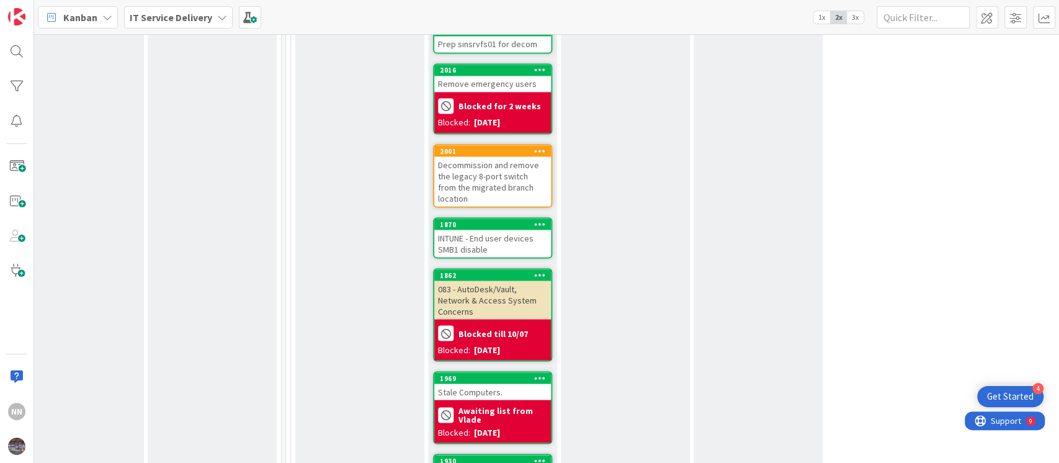
click at [495, 229] on div "INTUNE - End user devices SMB1 disable" at bounding box center [492, 242] width 117 height 27
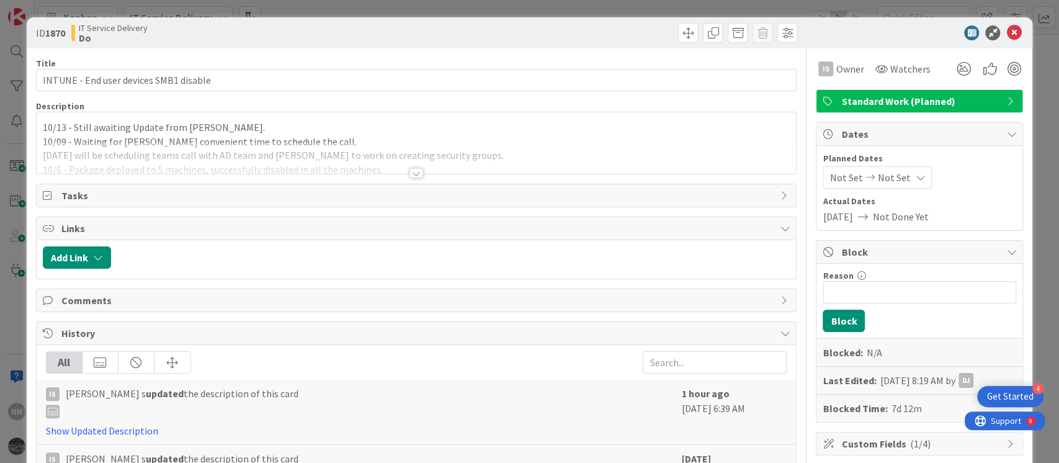
click at [409, 168] on div at bounding box center [416, 173] width 14 height 10
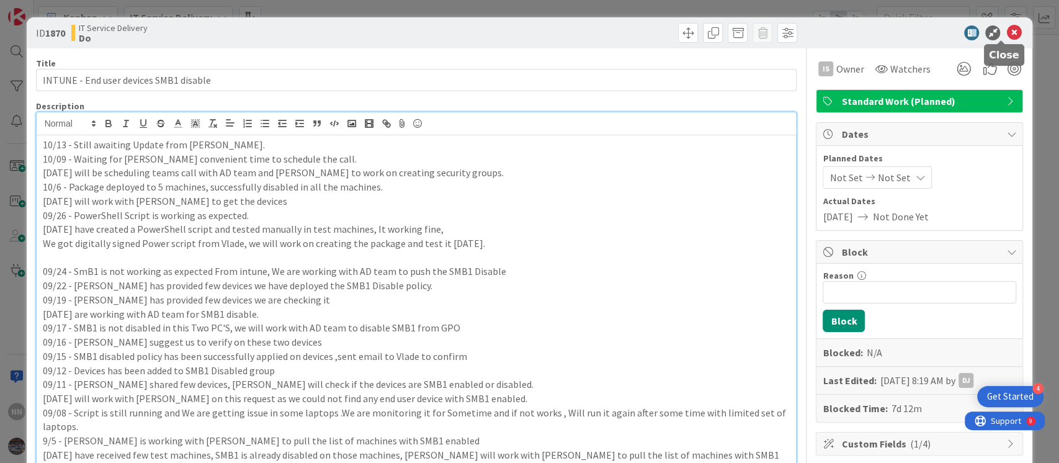
click at [1006, 27] on icon at bounding box center [1013, 32] width 15 height 15
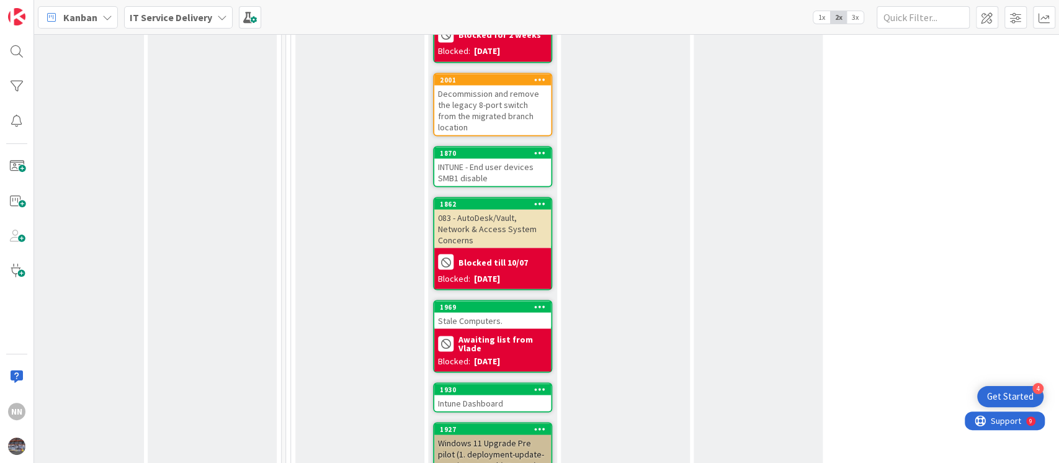
scroll to position [1564, 427]
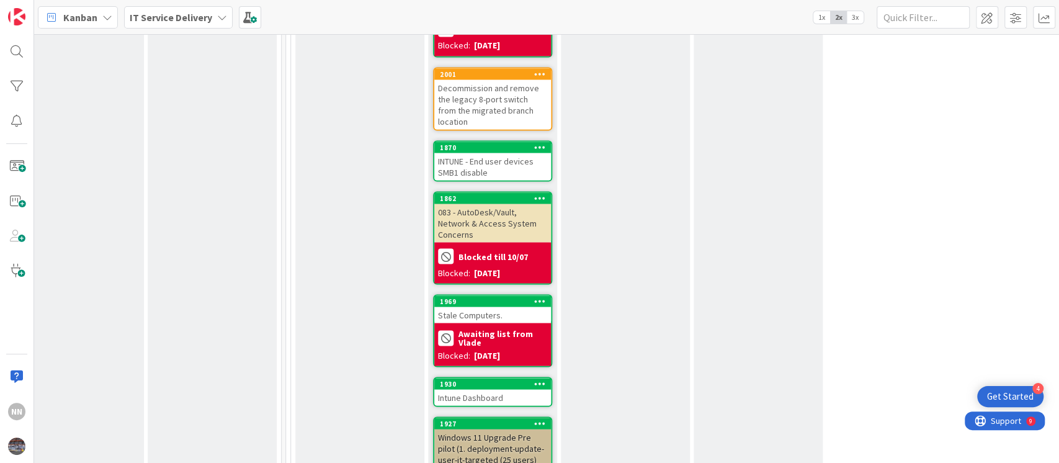
click at [483, 203] on div "083 - AutoDesk/Vault, Network & Access System Concerns" at bounding box center [492, 222] width 117 height 38
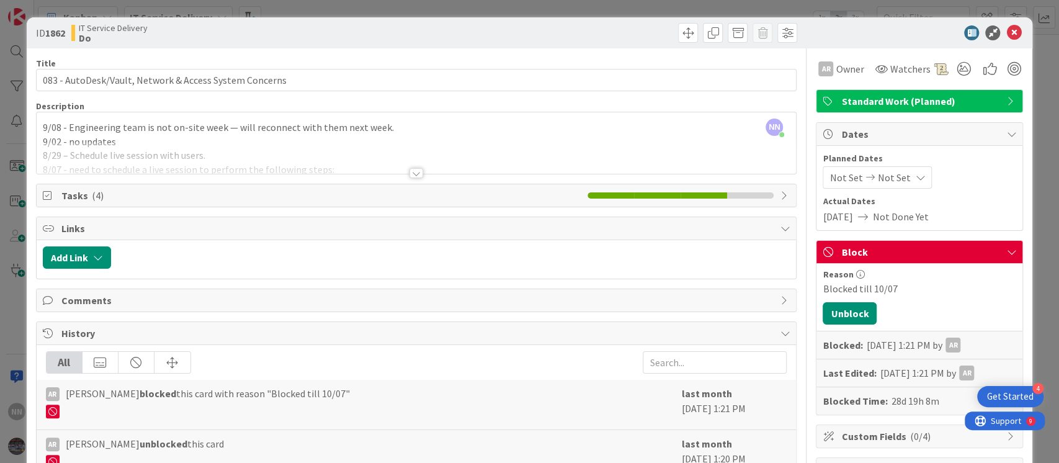
click at [412, 173] on div at bounding box center [416, 173] width 14 height 10
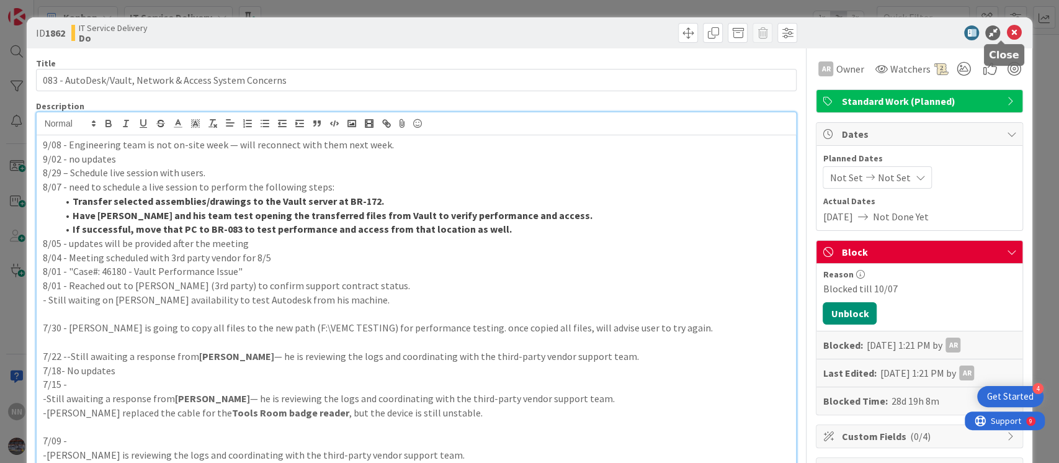
click at [1006, 30] on icon at bounding box center [1013, 32] width 15 height 15
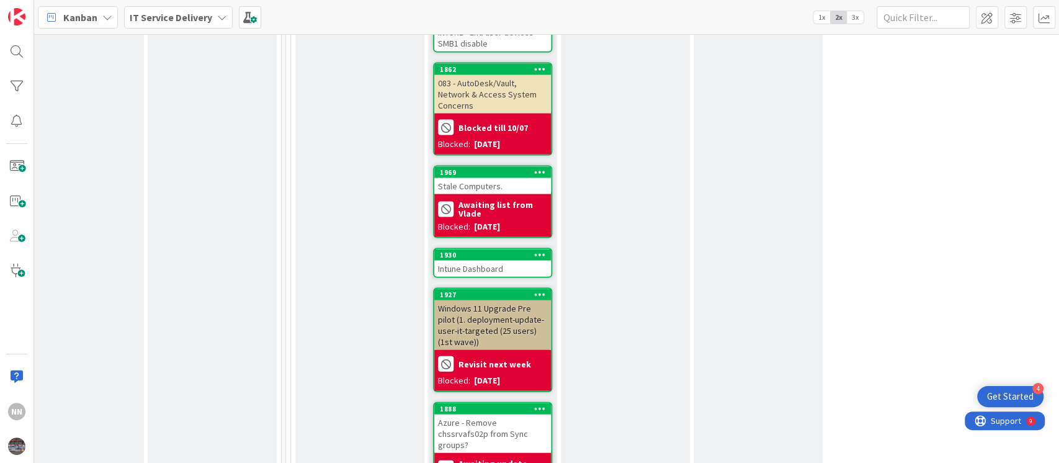
scroll to position [1698, 427]
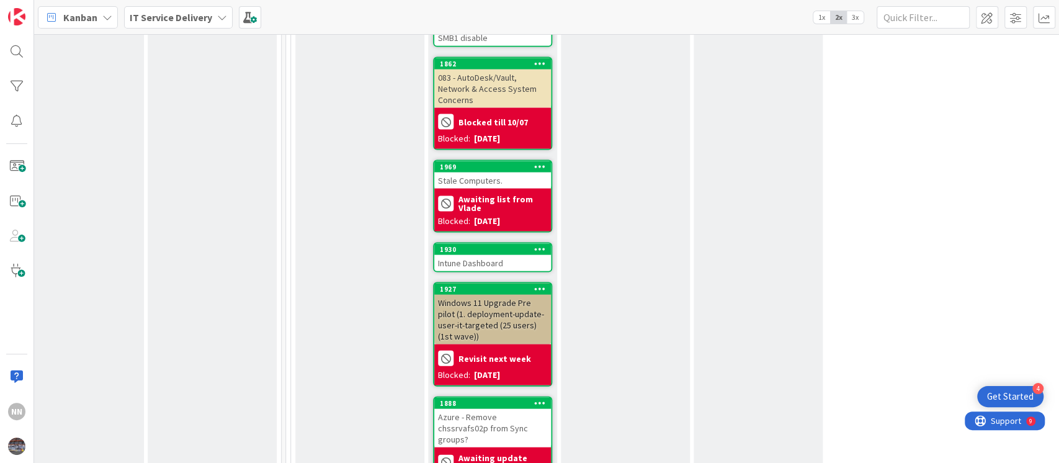
click at [505, 172] on div "Stale Computers." at bounding box center [492, 180] width 117 height 16
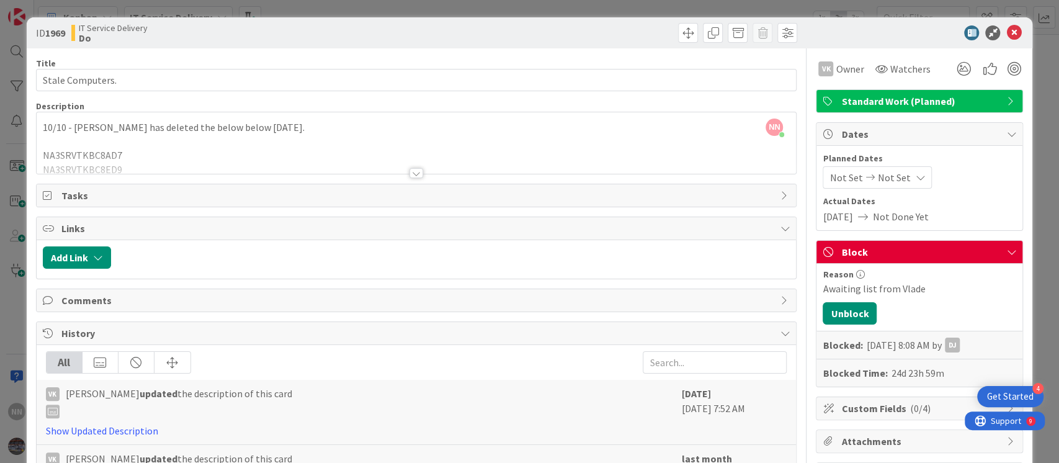
click at [412, 170] on div at bounding box center [416, 173] width 14 height 10
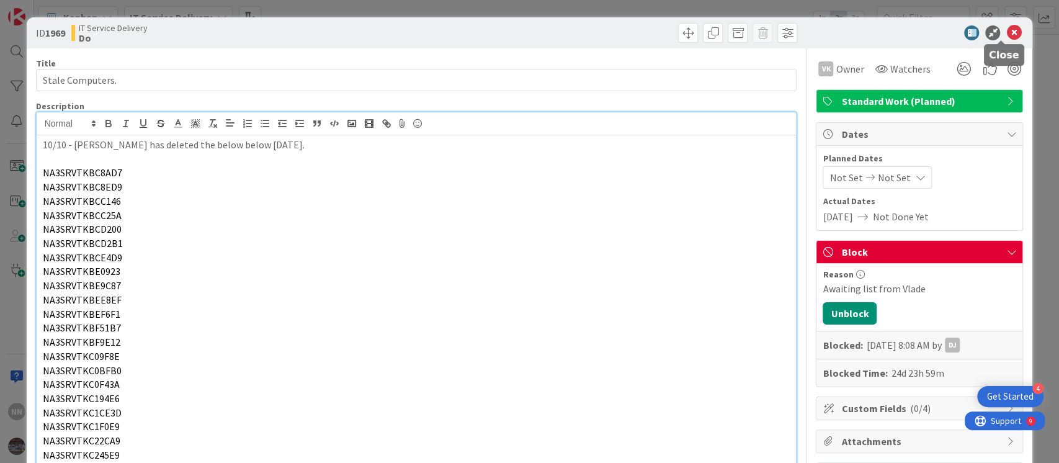
click at [1006, 36] on icon at bounding box center [1013, 32] width 15 height 15
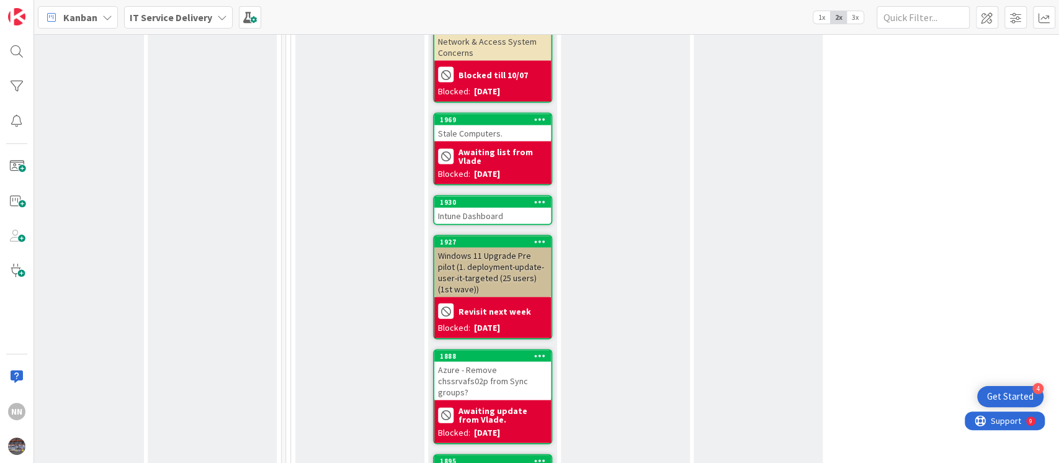
scroll to position [1746, 427]
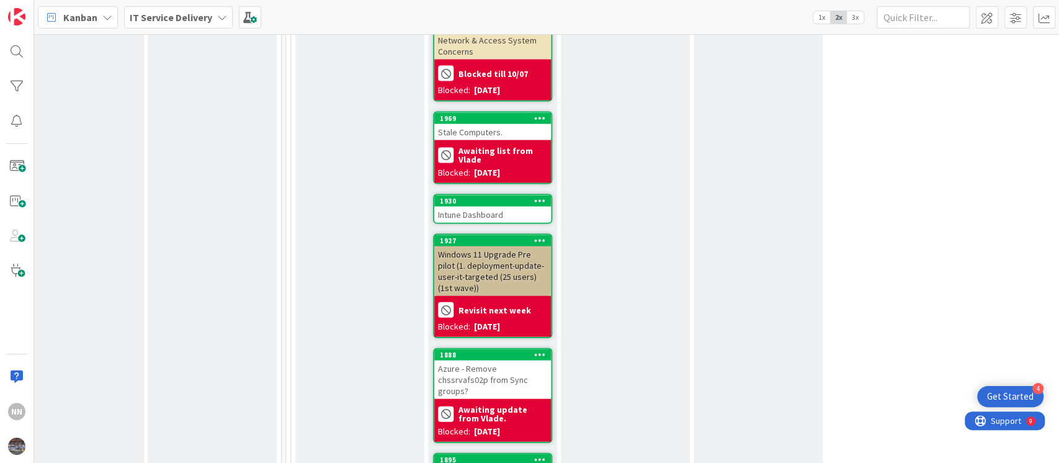
click at [488, 207] on div "Intune Dashboard" at bounding box center [492, 215] width 117 height 16
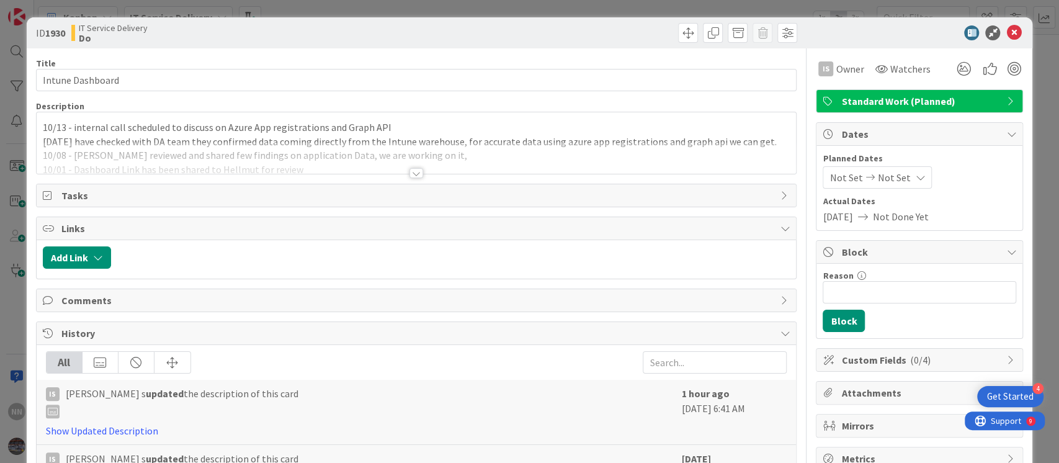
click at [409, 173] on div at bounding box center [416, 173] width 14 height 10
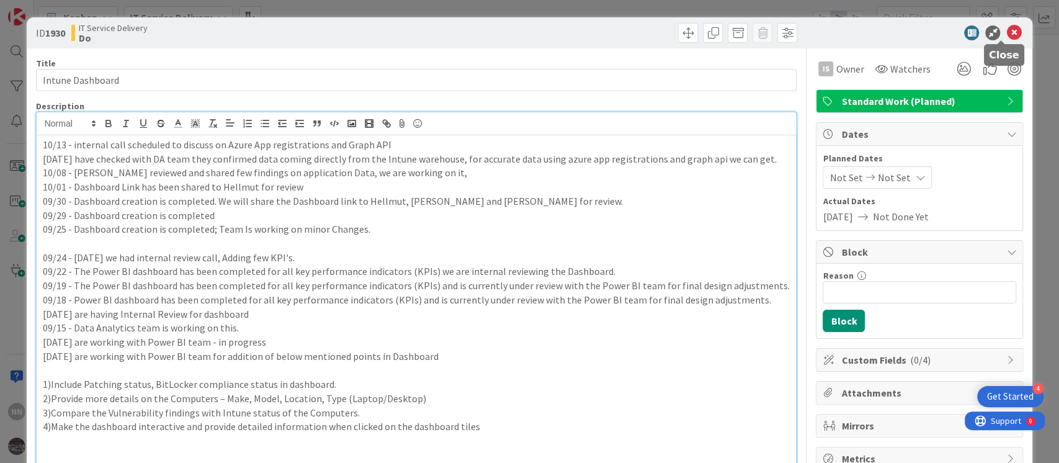
click at [1006, 34] on icon at bounding box center [1013, 32] width 15 height 15
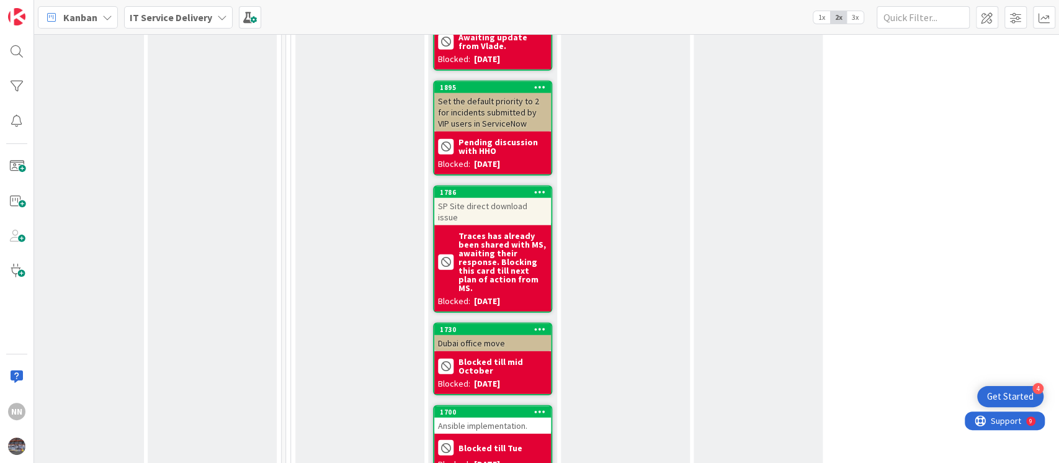
scroll to position [2147, 427]
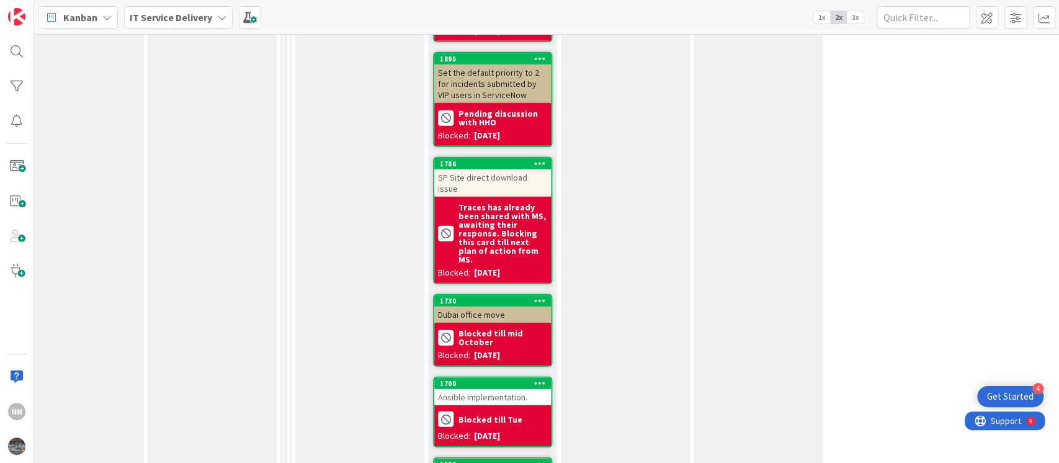
click at [479, 306] on div "Dubai office move" at bounding box center [492, 314] width 117 height 16
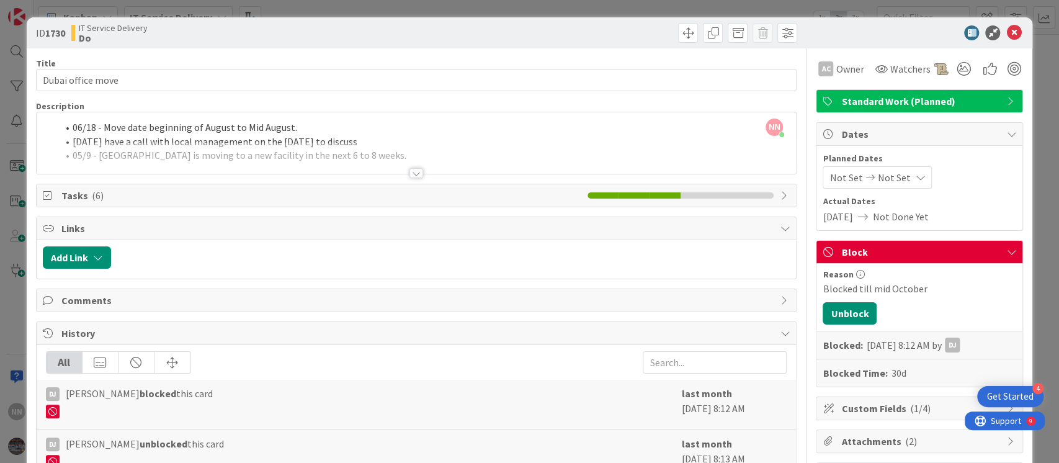
click at [409, 176] on div at bounding box center [416, 173] width 14 height 10
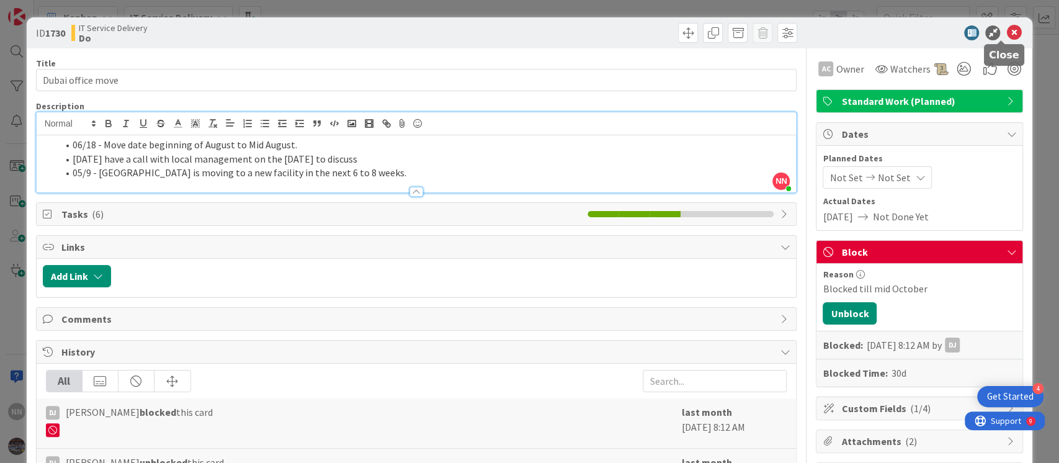
click at [1006, 34] on icon at bounding box center [1013, 32] width 15 height 15
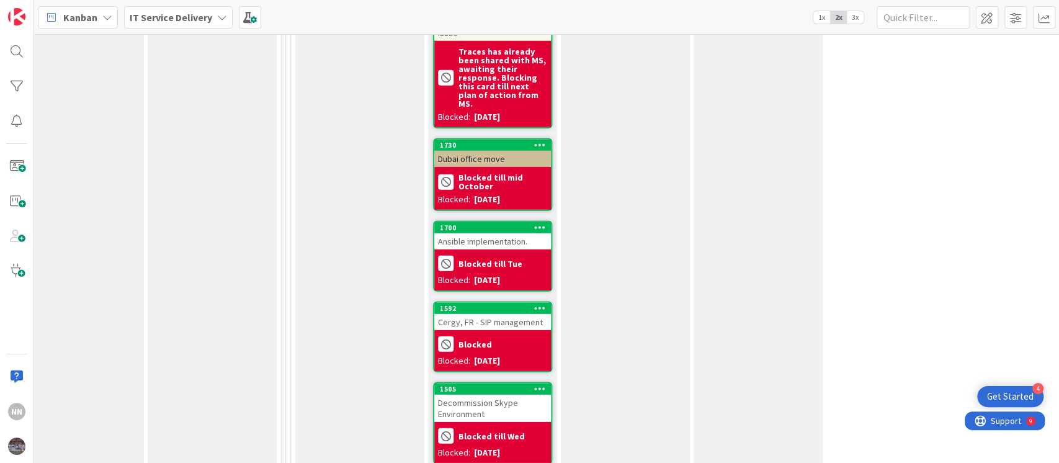
scroll to position [2309, 427]
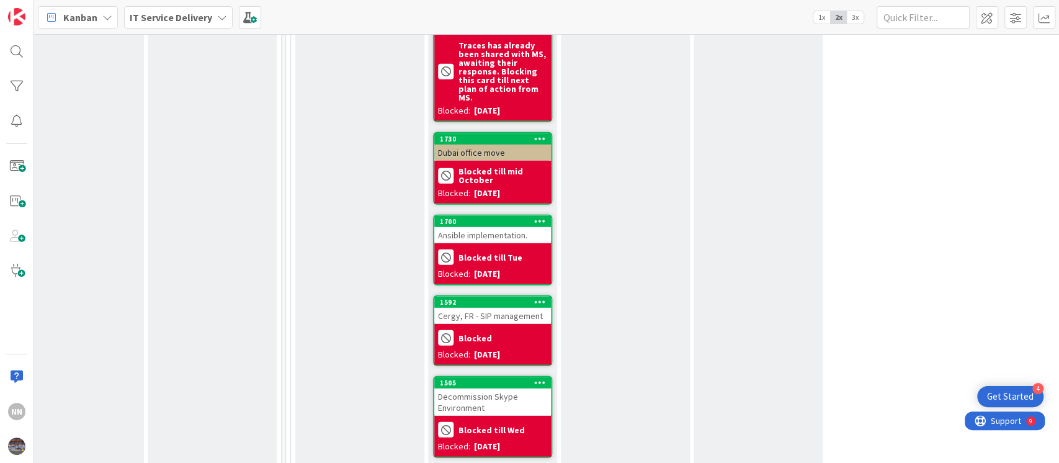
click at [506, 308] on div "Cergy, FR - SIP management" at bounding box center [492, 316] width 117 height 16
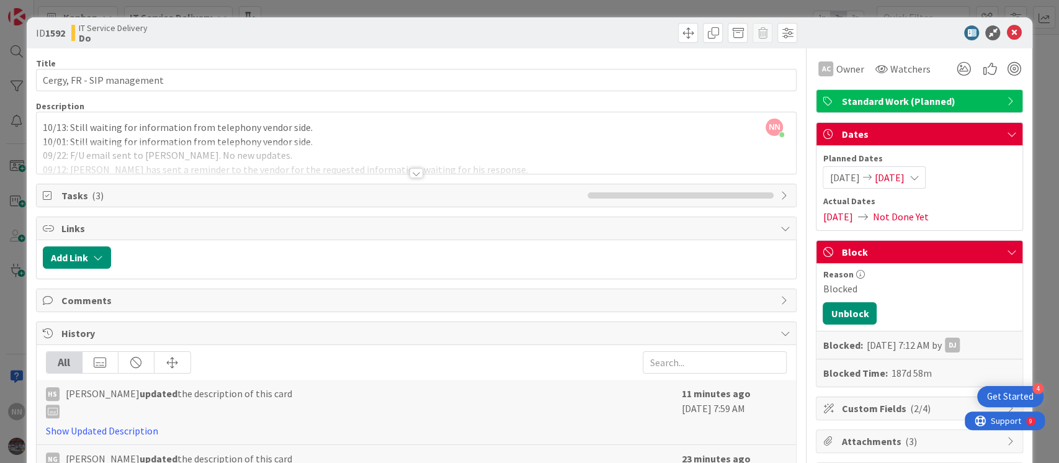
click at [409, 172] on div at bounding box center [416, 173] width 14 height 10
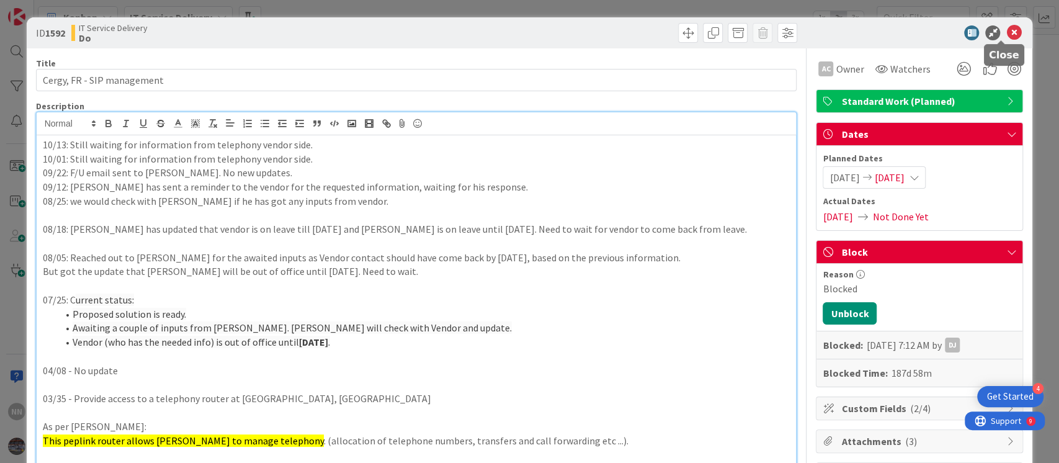
click at [1006, 32] on icon at bounding box center [1013, 32] width 15 height 15
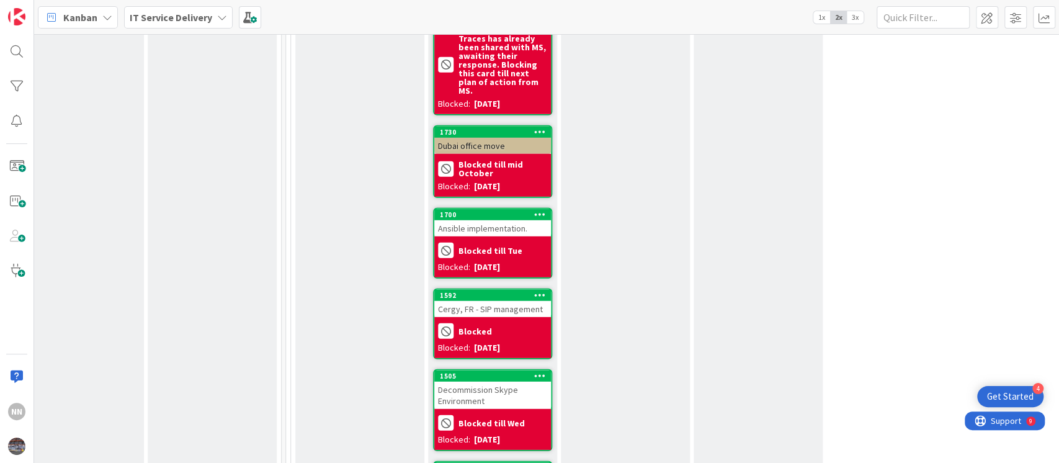
scroll to position [2317, 427]
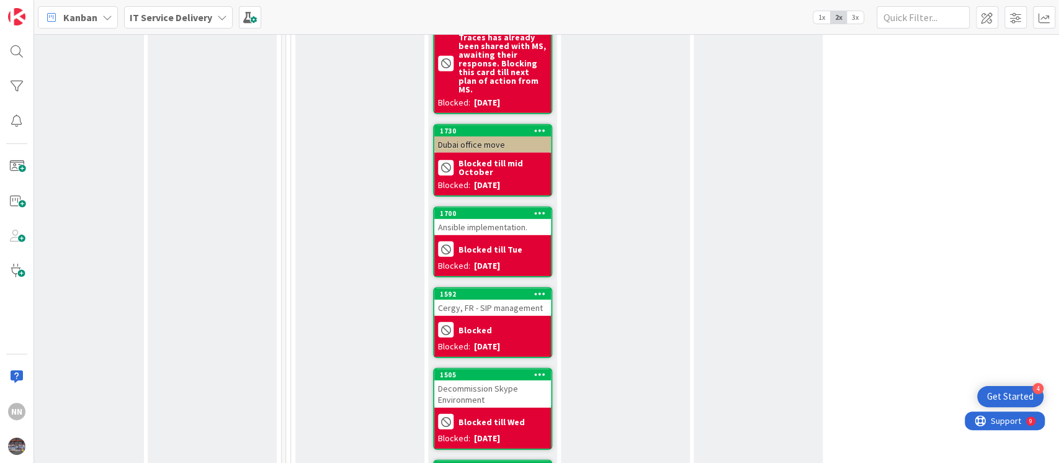
click at [496, 219] on div "Ansible implementation." at bounding box center [492, 227] width 117 height 16
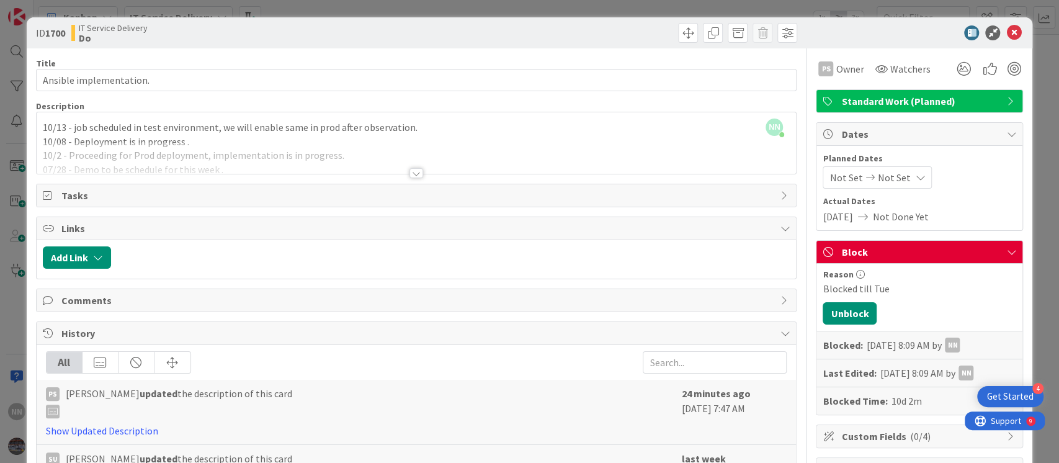
click at [412, 174] on div at bounding box center [416, 173] width 14 height 10
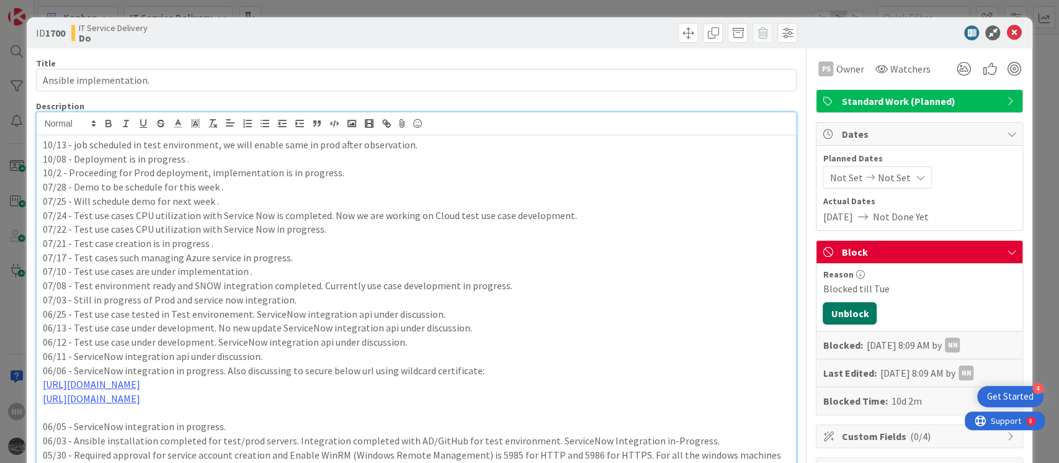
click at [829, 314] on button "Unblock" at bounding box center [849, 313] width 54 height 22
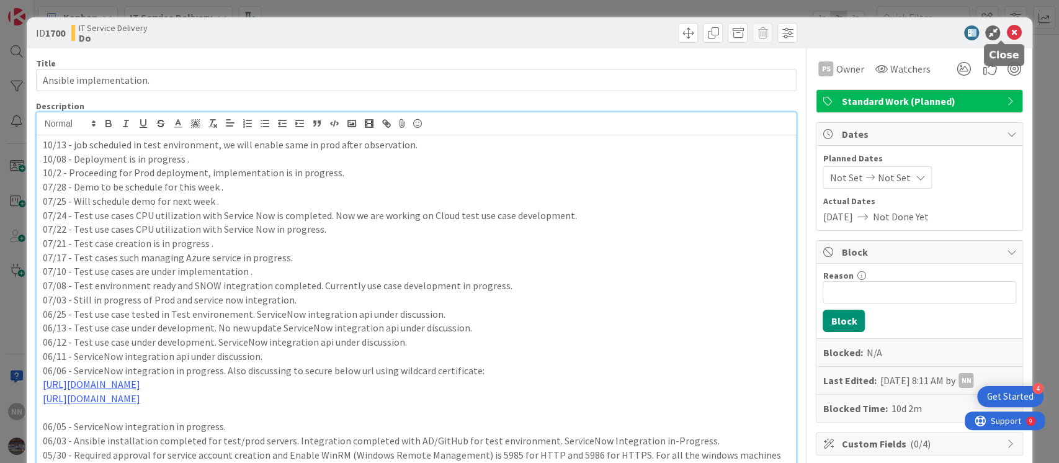
click at [1006, 32] on icon at bounding box center [1013, 32] width 15 height 15
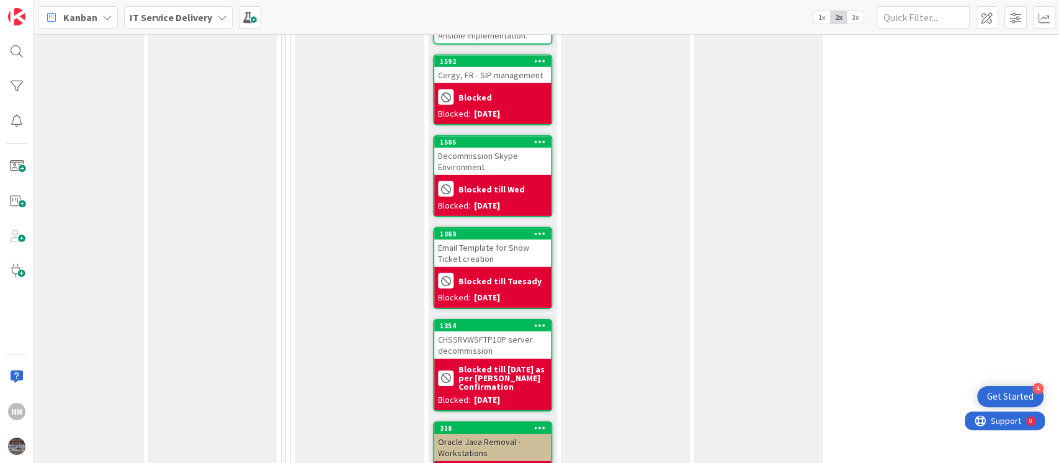
scroll to position [2504, 427]
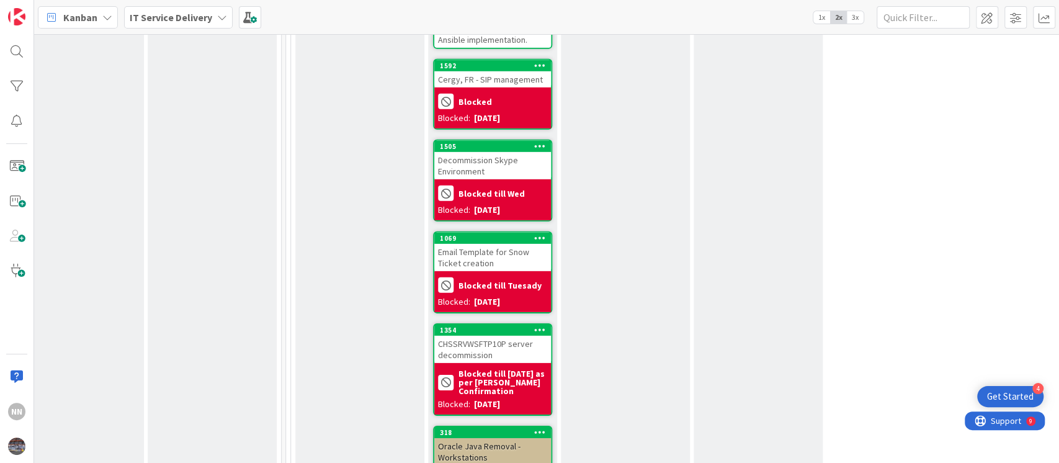
click at [507, 336] on div "CHSSRVWSFTP10P server decommission" at bounding box center [492, 349] width 117 height 27
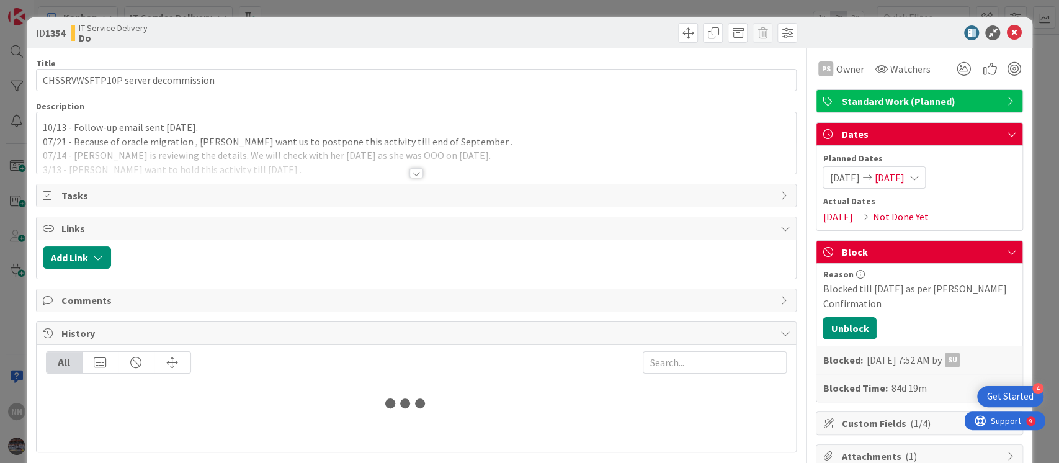
click at [411, 172] on div at bounding box center [416, 173] width 14 height 10
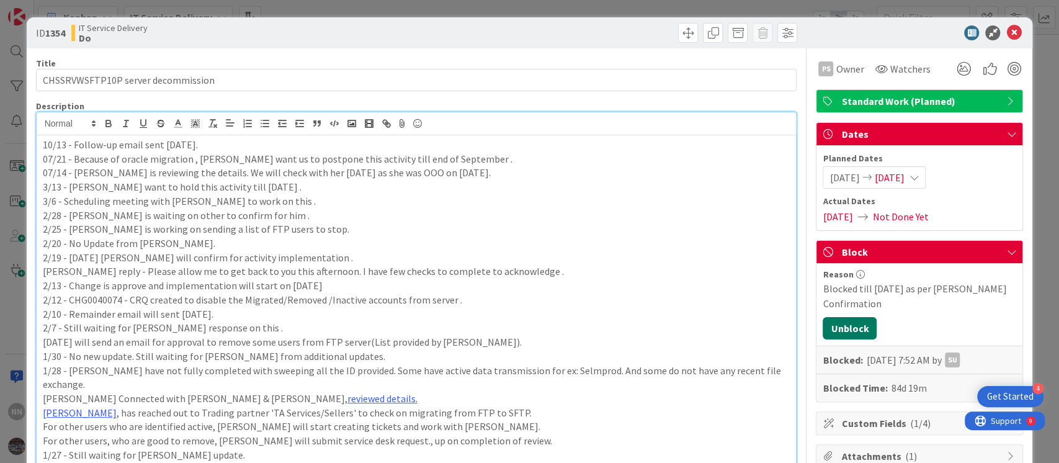
click at [841, 328] on button "Unblock" at bounding box center [849, 328] width 54 height 22
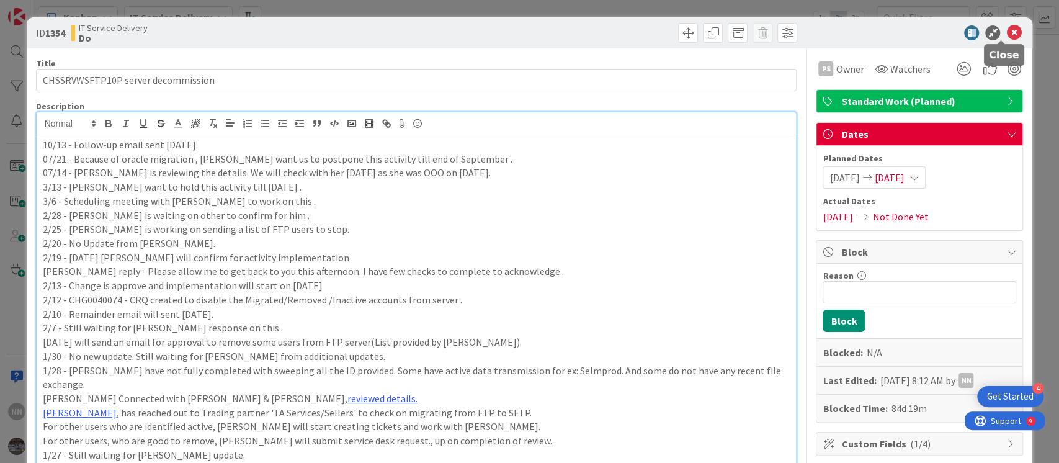
click at [1006, 32] on icon at bounding box center [1013, 32] width 15 height 15
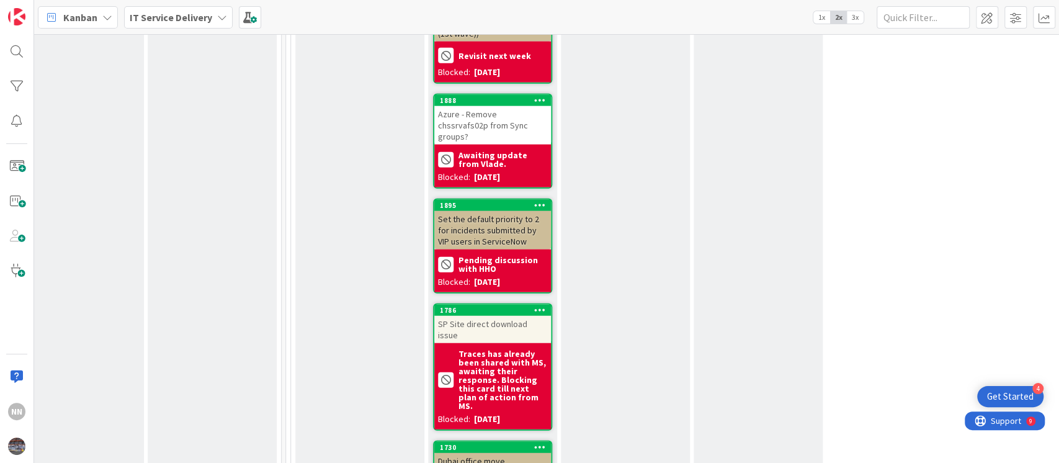
scroll to position [2000, 427]
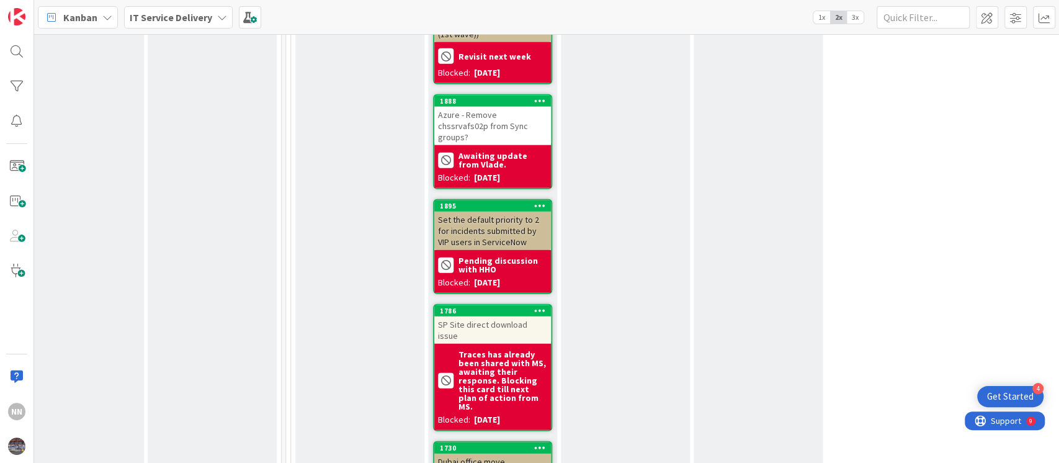
click at [506, 316] on div "SP Site direct download issue" at bounding box center [492, 329] width 117 height 27
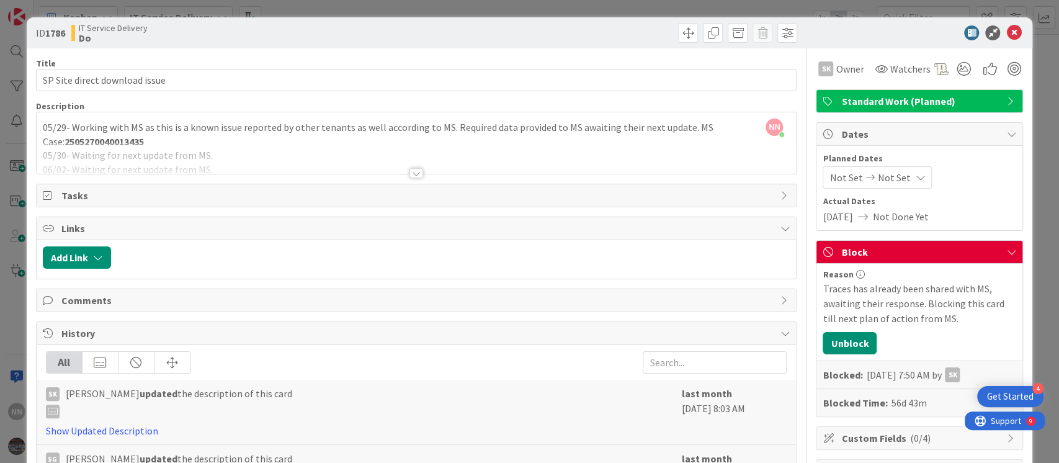
click at [409, 172] on div at bounding box center [416, 173] width 14 height 10
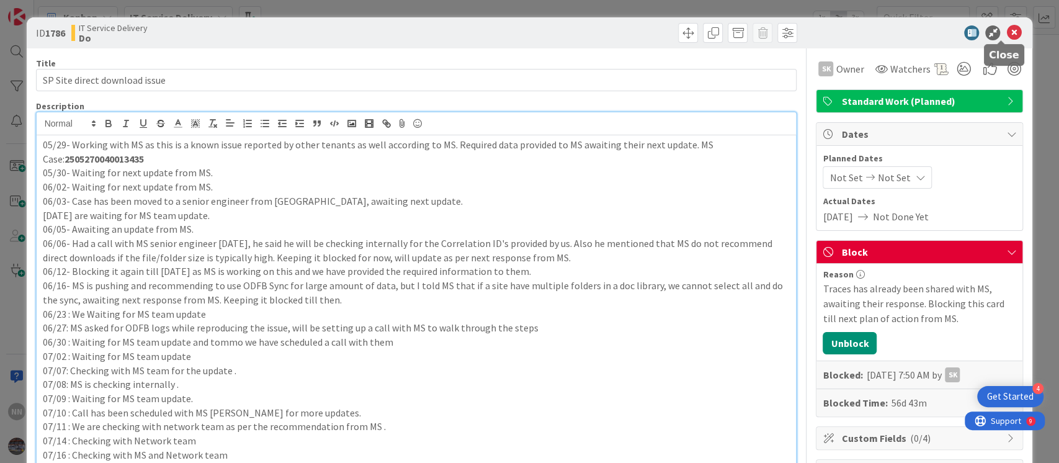
click at [1006, 37] on icon at bounding box center [1013, 32] width 15 height 15
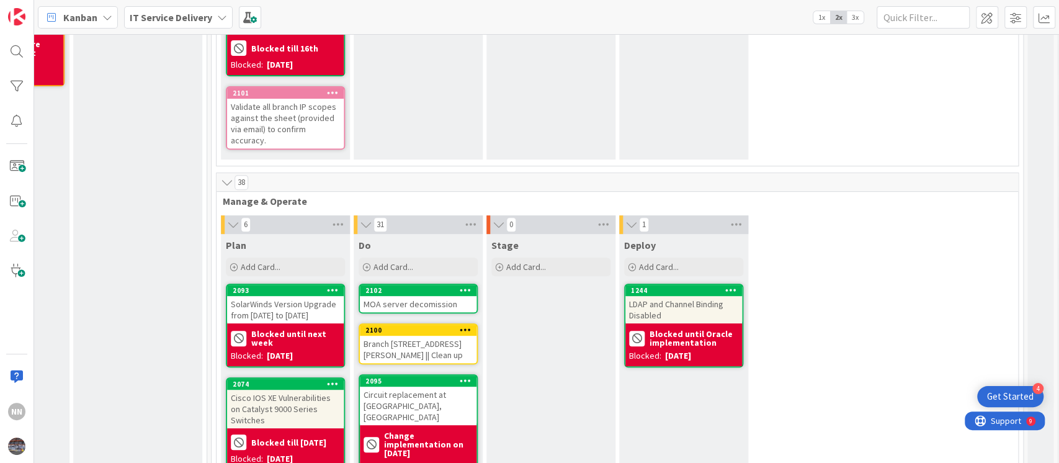
scroll to position [292, 501]
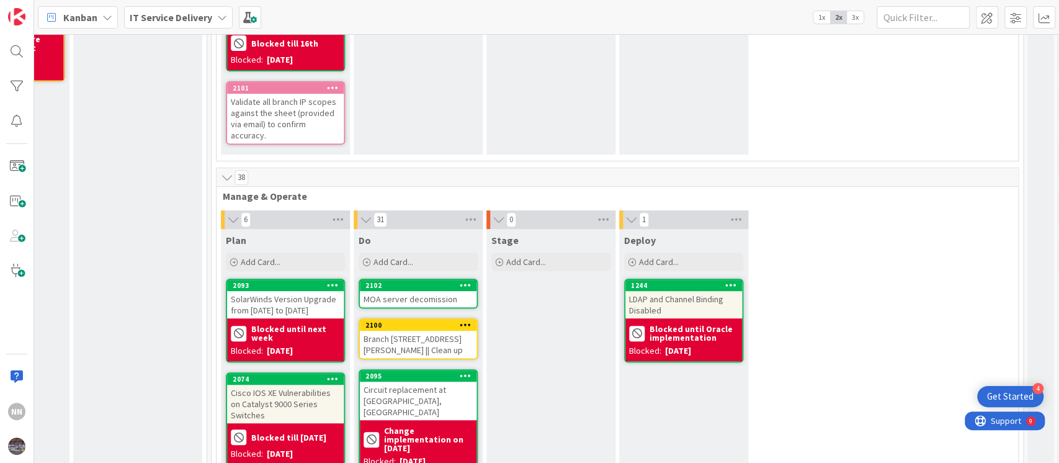
click at [681, 300] on div "LDAP and Channel Binding Disabled" at bounding box center [683, 304] width 117 height 27
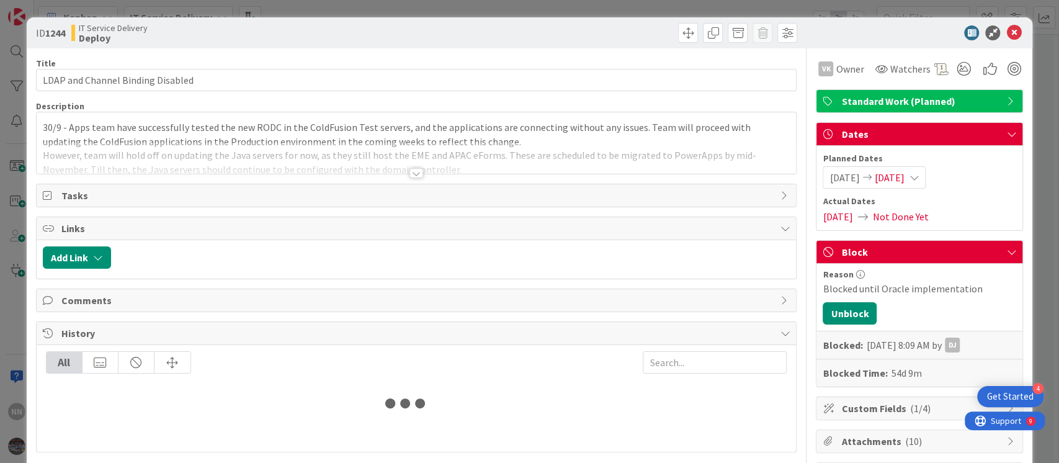
click at [409, 174] on div at bounding box center [416, 173] width 14 height 10
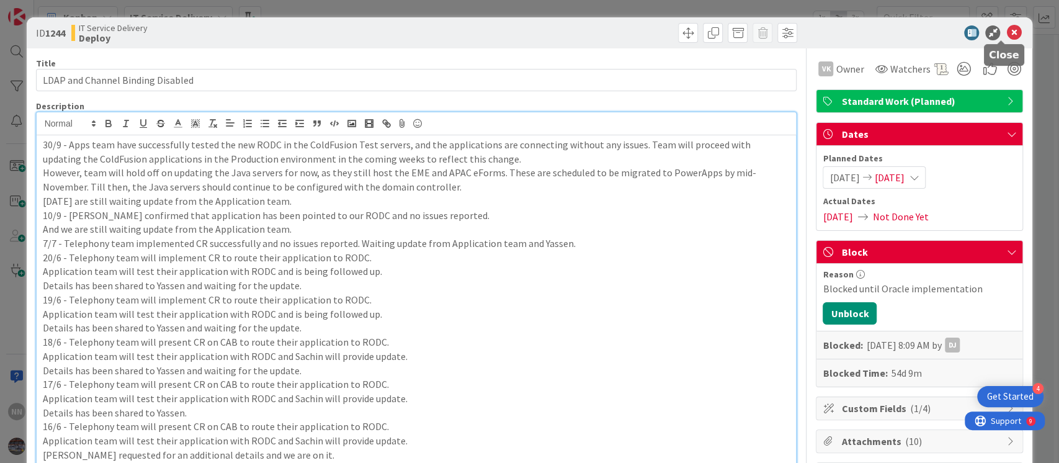
click at [1006, 32] on icon at bounding box center [1013, 32] width 15 height 15
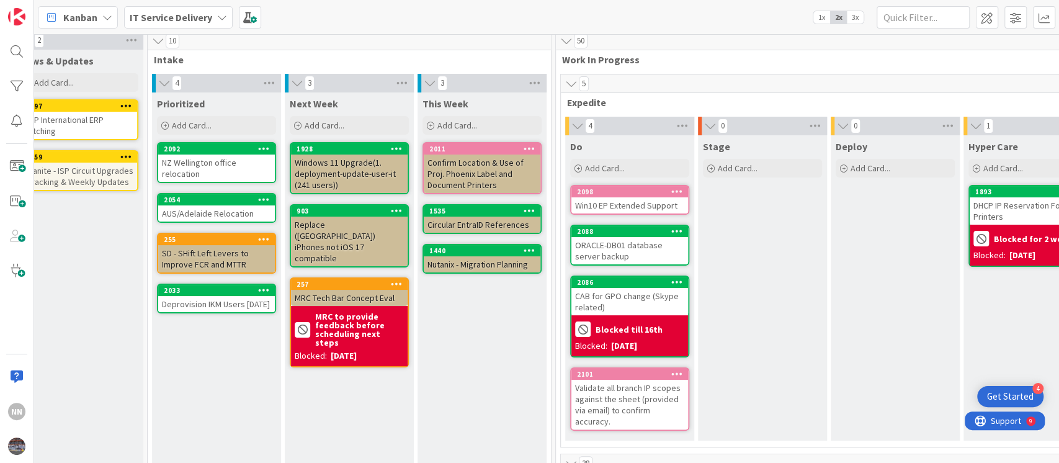
scroll to position [0, 157]
